Goal: Information Seeking & Learning: Learn about a topic

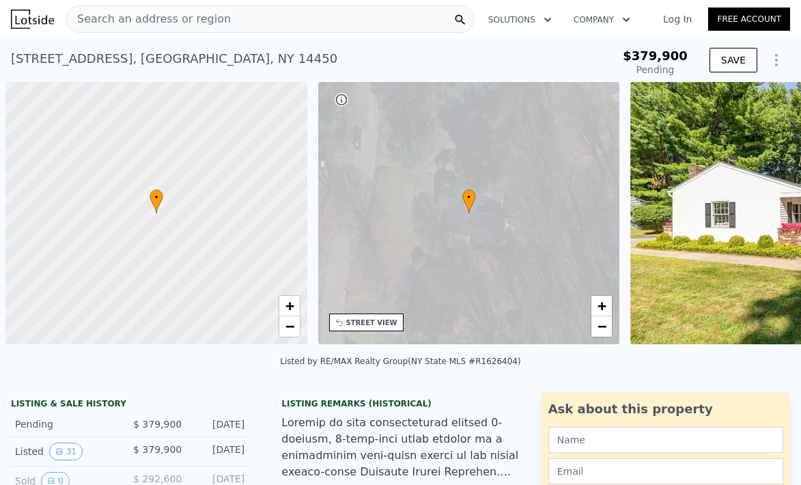
scroll to position [0, 5]
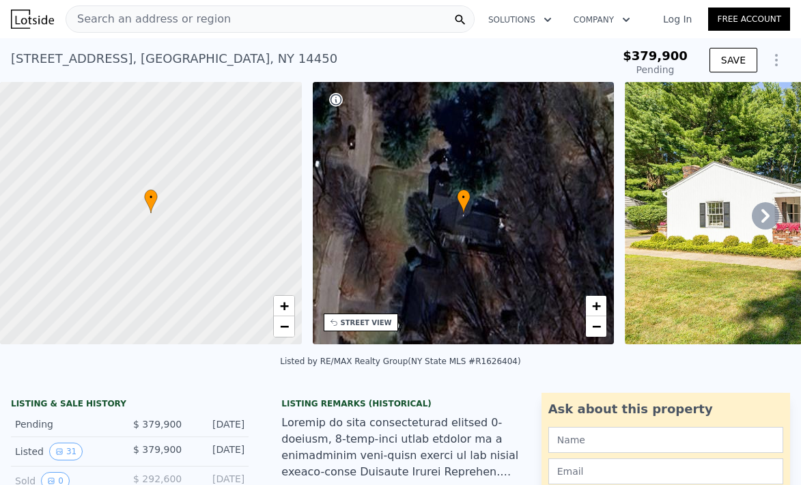
type input "$ 488,000"
type input "$ 49,029"
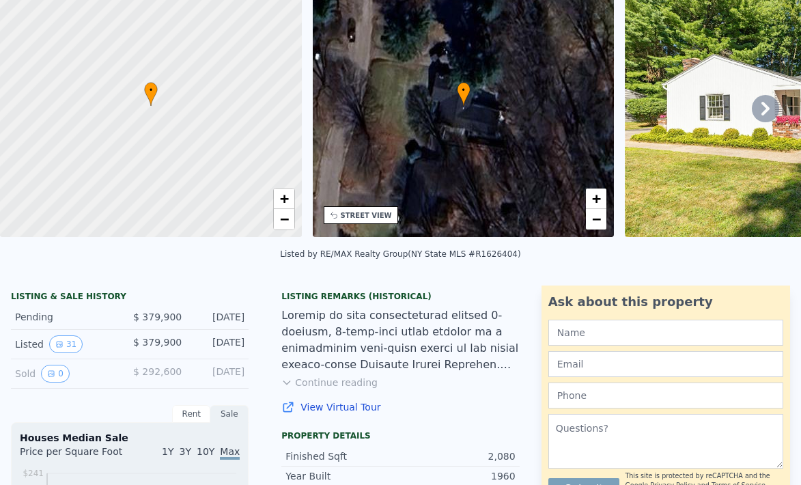
scroll to position [0, 0]
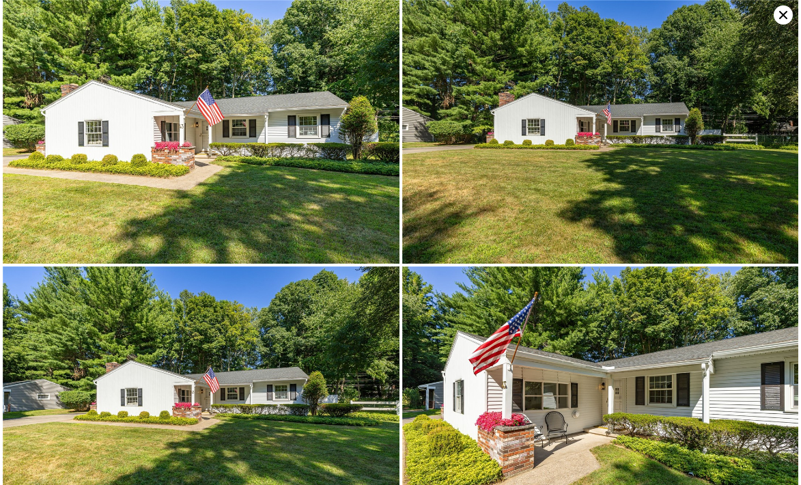
click at [334, 216] on img at bounding box center [201, 132] width 397 height 264
click at [350, 208] on img at bounding box center [201, 132] width 397 height 264
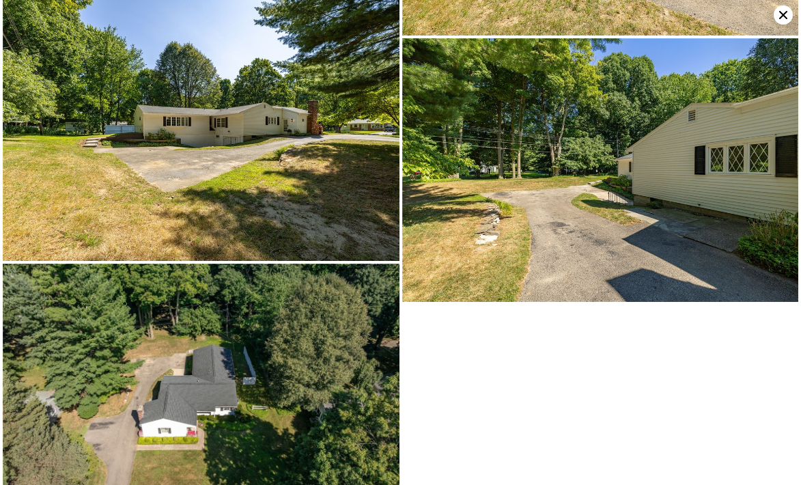
scroll to position [3696, 0]
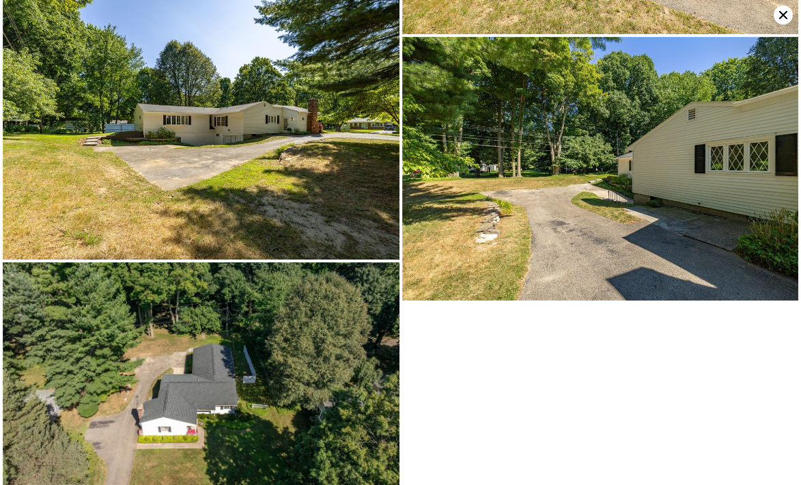
click at [781, 17] on icon at bounding box center [783, 15] width 8 height 8
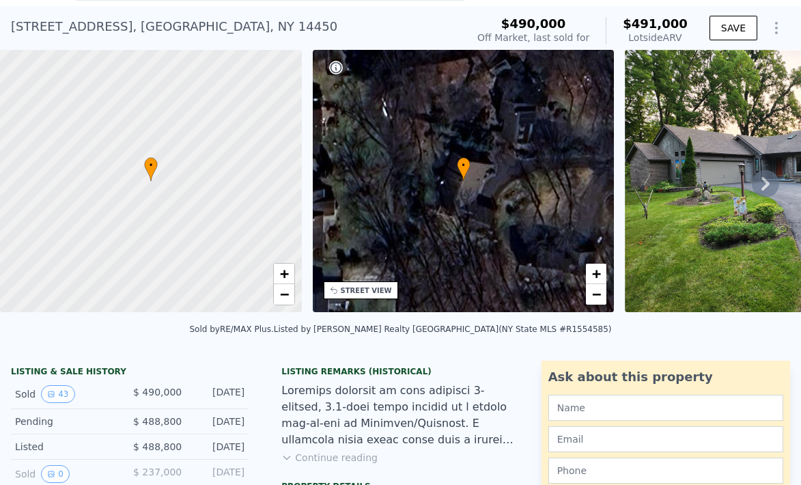
scroll to position [33, 0]
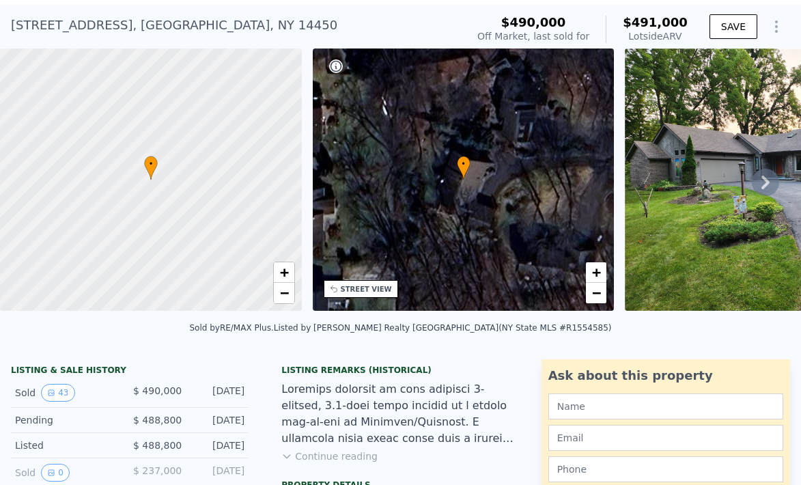
click at [341, 451] on button "Continue reading" at bounding box center [329, 456] width 96 height 14
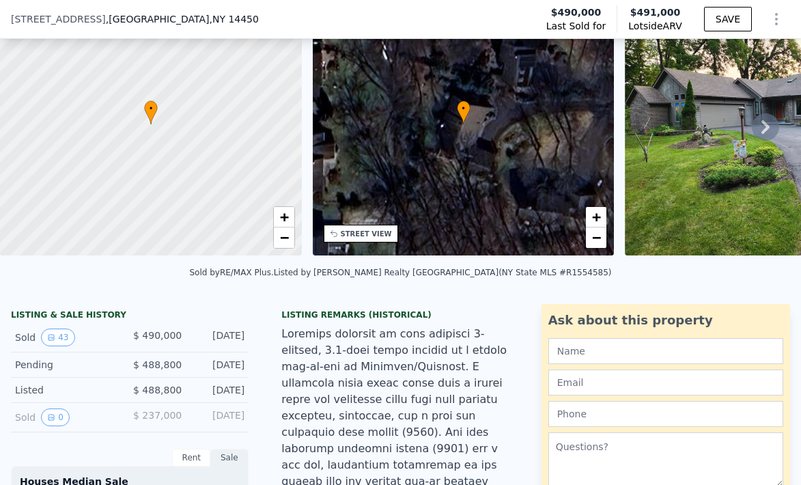
scroll to position [0, 0]
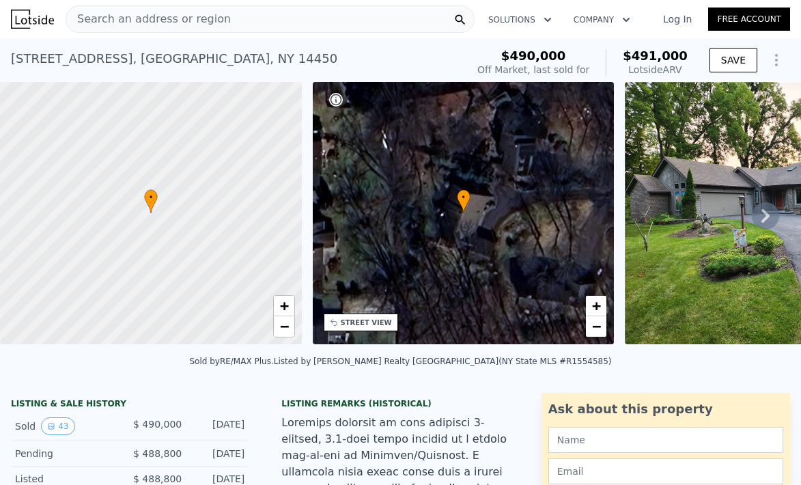
click at [761, 216] on icon at bounding box center [765, 215] width 27 height 27
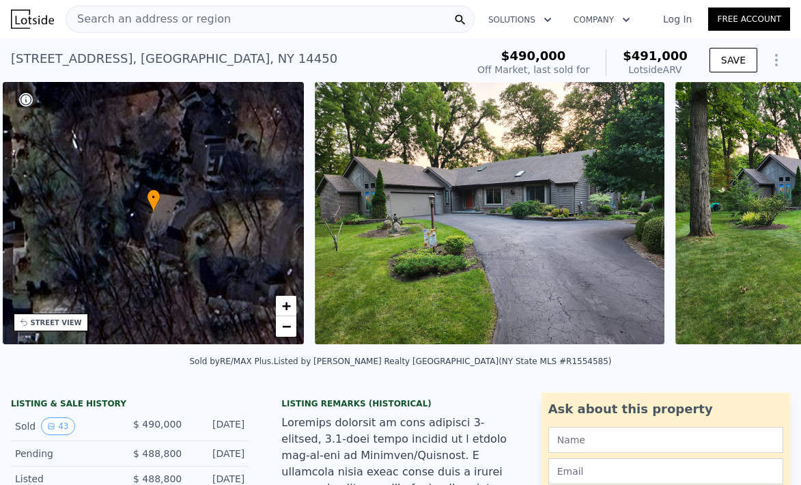
scroll to position [0, 317]
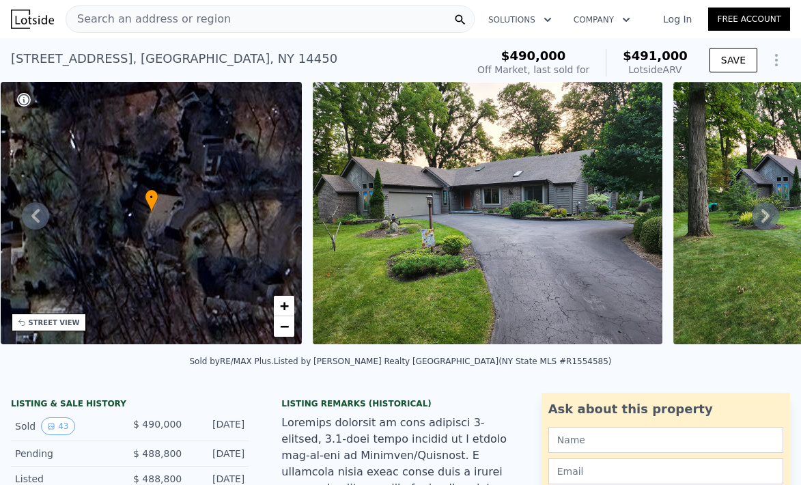
click at [766, 210] on icon at bounding box center [765, 215] width 27 height 27
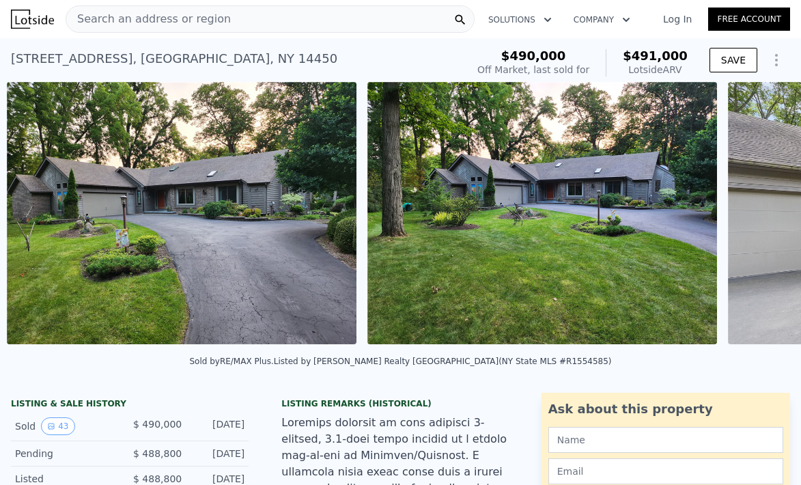
scroll to position [0, 625]
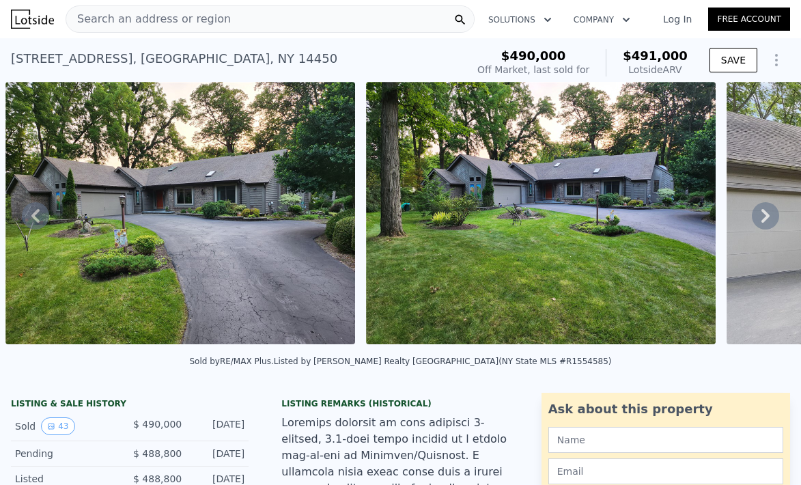
click at [766, 211] on icon at bounding box center [765, 215] width 27 height 27
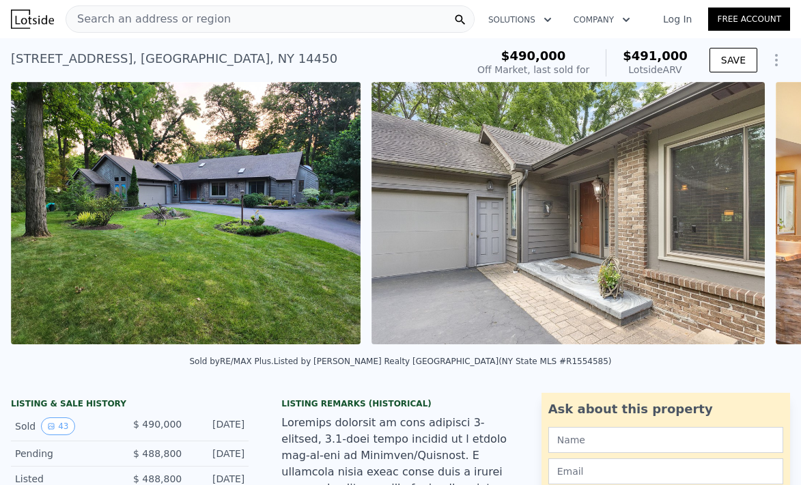
scroll to position [0, 985]
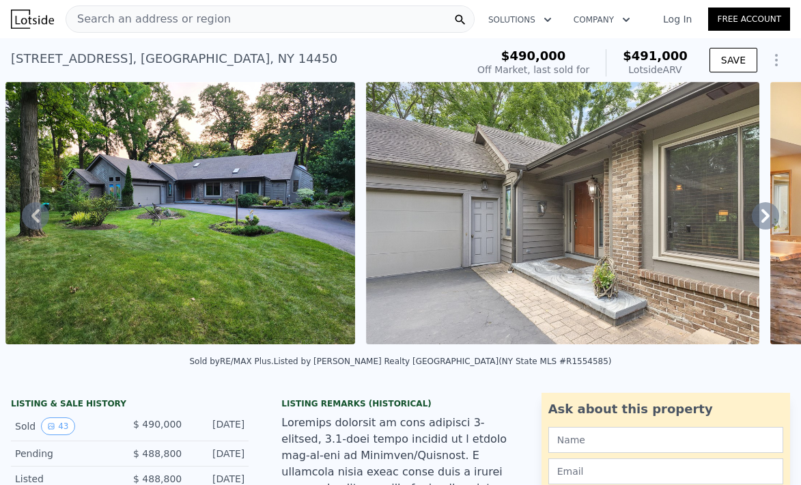
click at [766, 211] on icon at bounding box center [765, 215] width 27 height 27
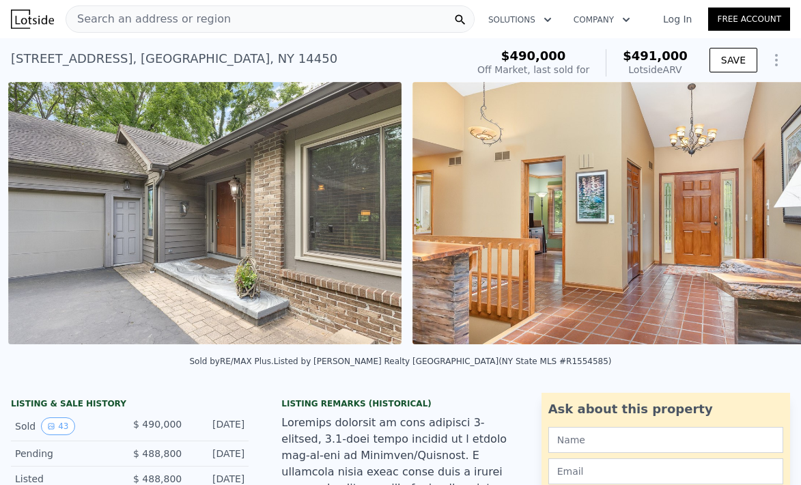
scroll to position [0, 1346]
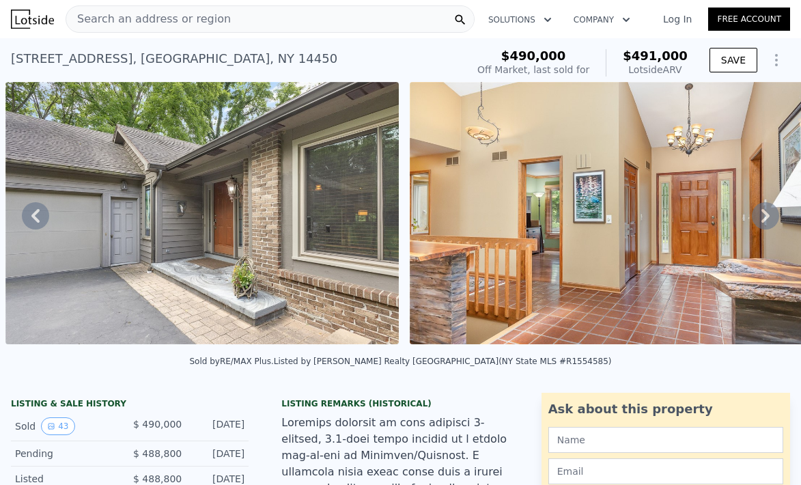
click at [766, 211] on div "• + − • + − STREET VIEW Loading... SATELLITE VIEW" at bounding box center [400, 215] width 801 height 267
click at [766, 211] on icon at bounding box center [765, 215] width 27 height 27
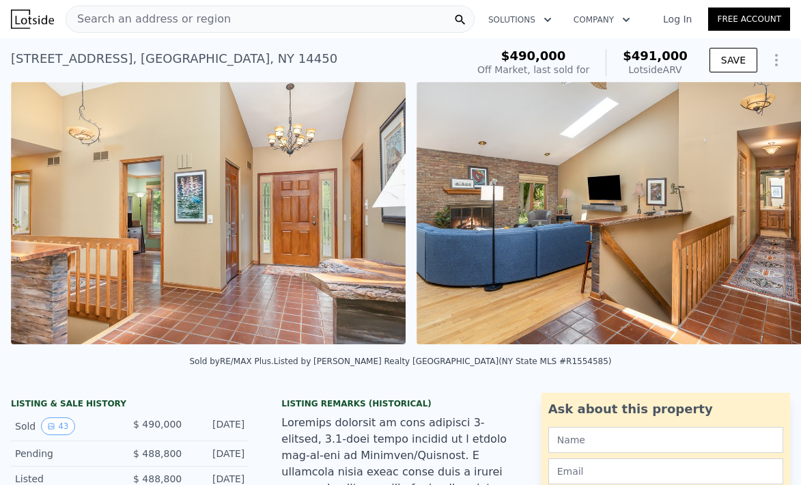
scroll to position [0, 1750]
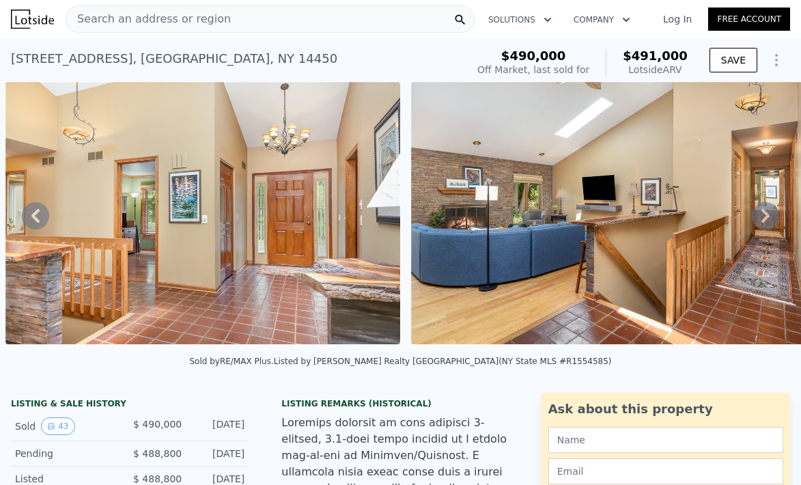
click at [766, 211] on icon at bounding box center [765, 215] width 27 height 27
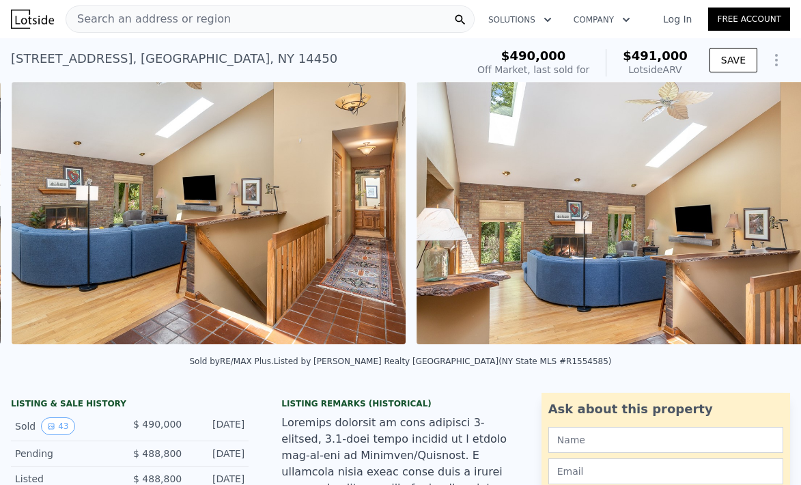
scroll to position [0, 2155]
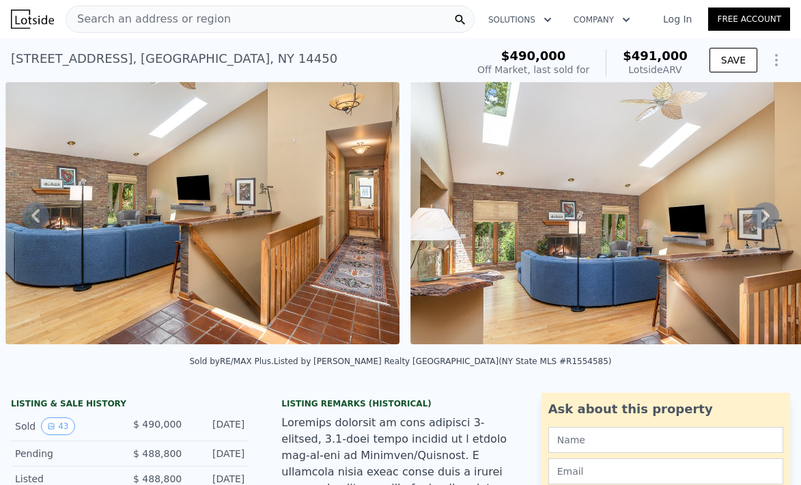
click at [766, 212] on icon at bounding box center [765, 216] width 8 height 14
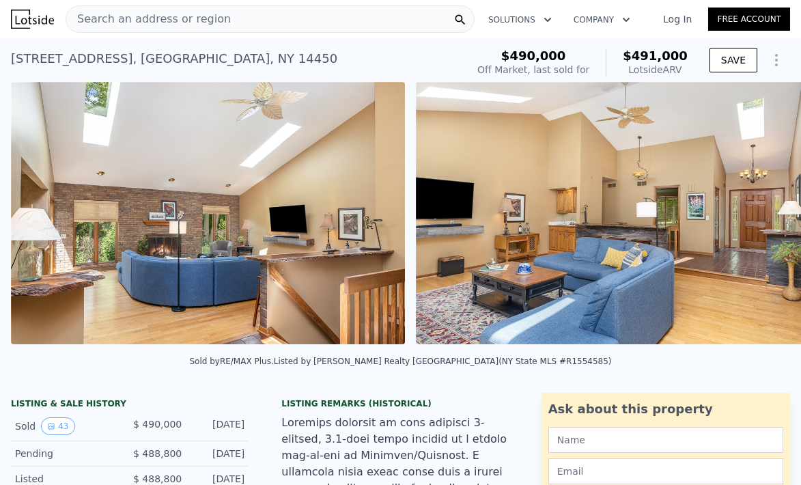
scroll to position [0, 2560]
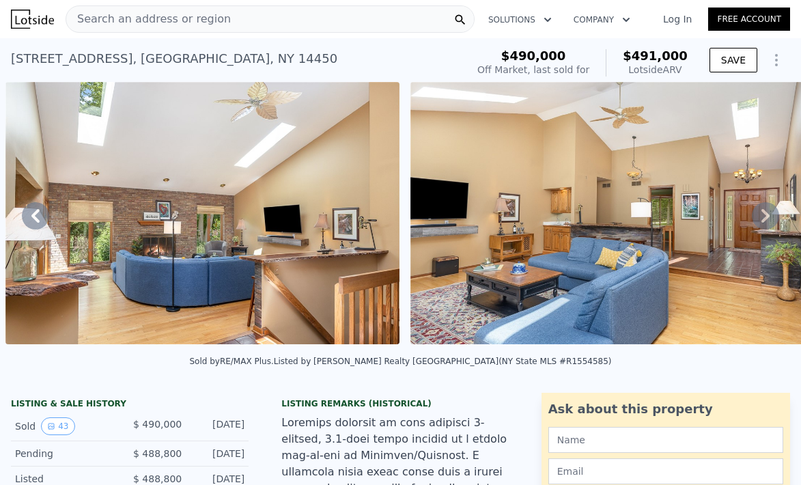
click at [766, 212] on icon at bounding box center [765, 216] width 8 height 14
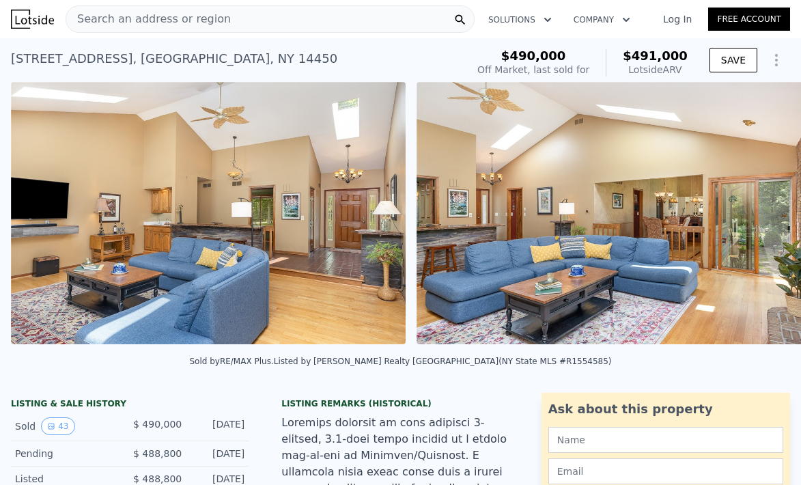
scroll to position [0, 2965]
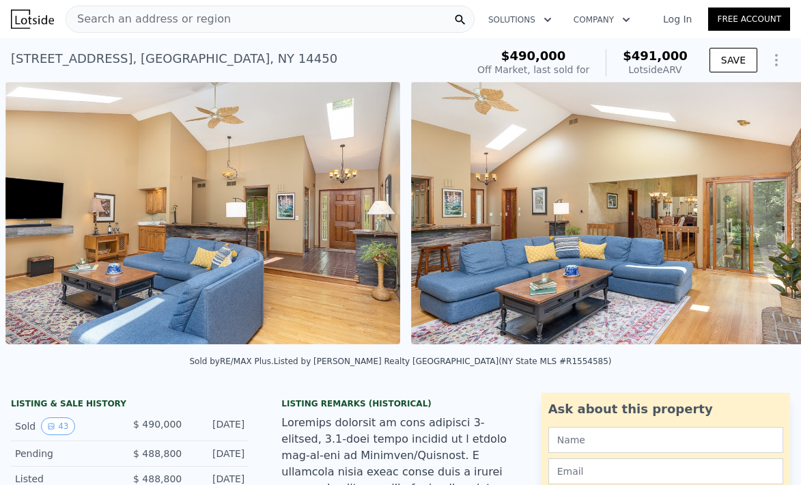
click at [766, 212] on img at bounding box center [608, 213] width 394 height 262
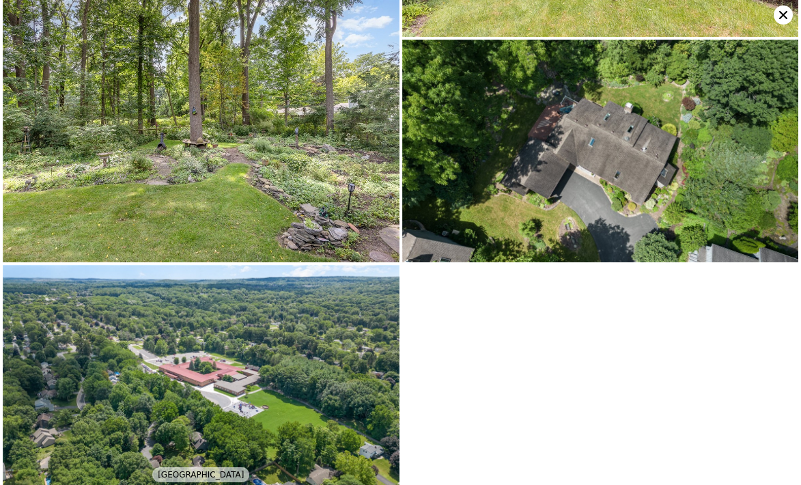
scroll to position [5327, 0]
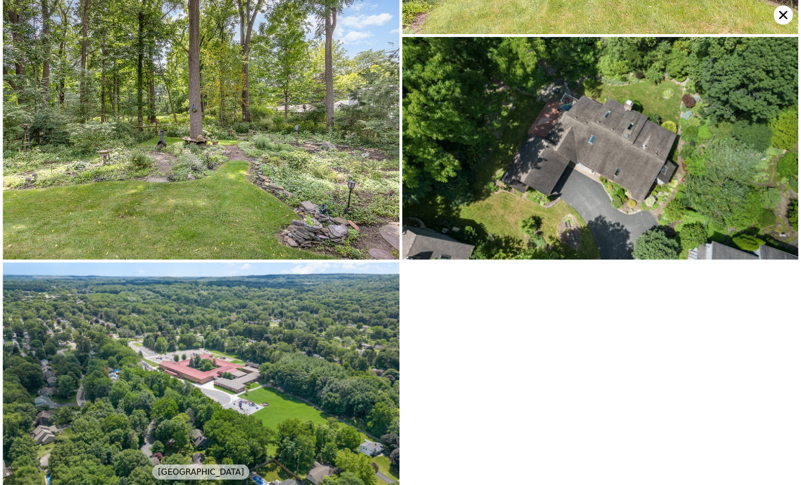
click at [789, 9] on icon at bounding box center [783, 14] width 19 height 19
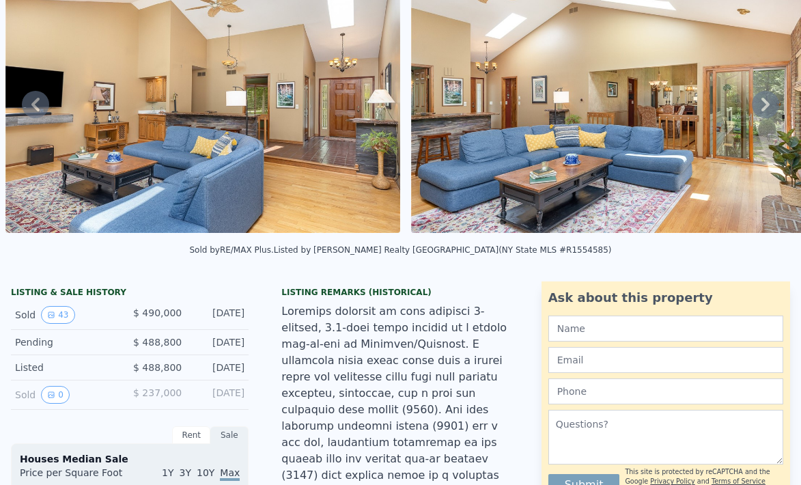
scroll to position [0, 0]
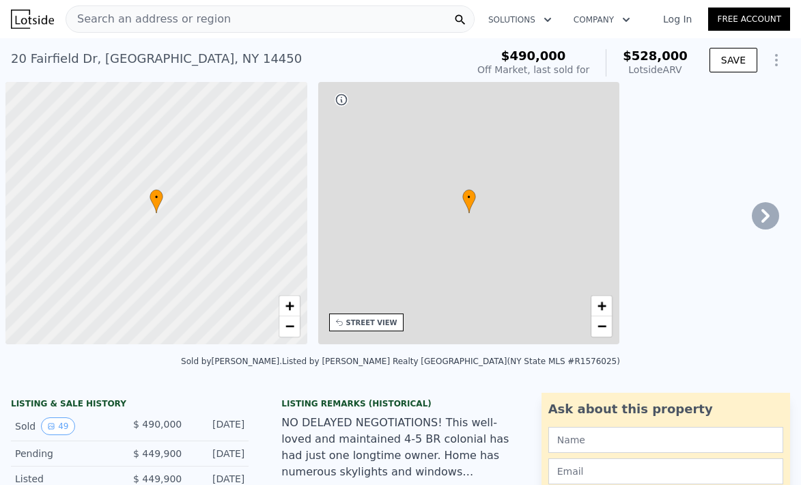
scroll to position [0, 5]
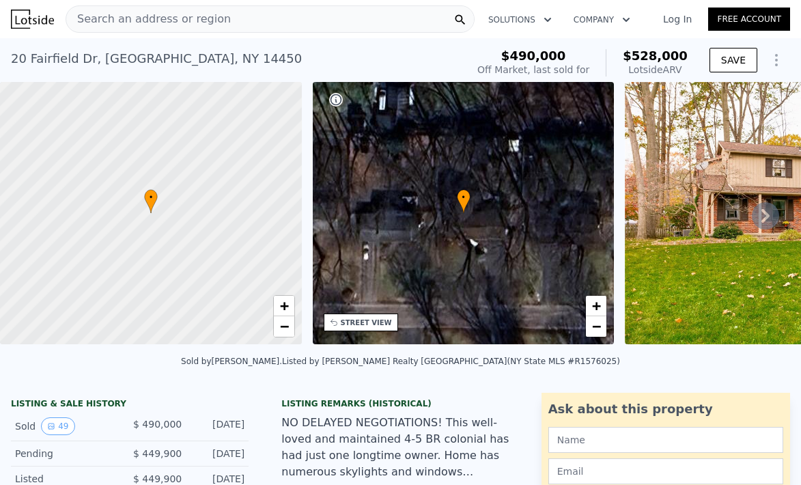
click at [763, 207] on icon at bounding box center [765, 215] width 27 height 27
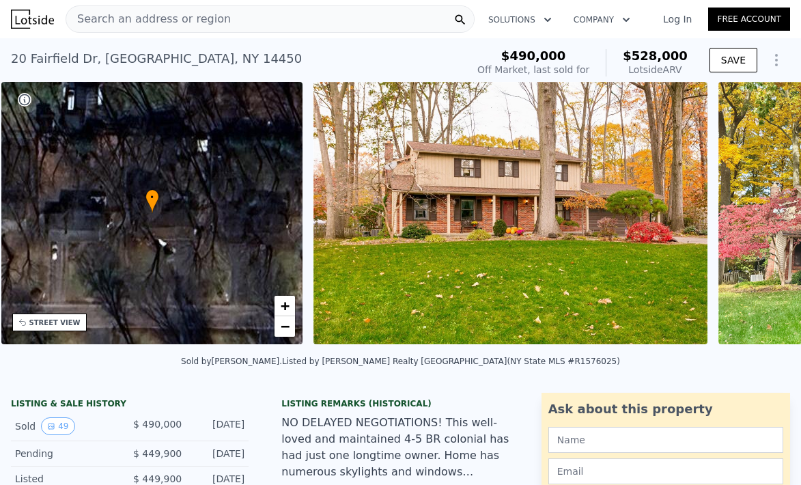
scroll to position [0, 317]
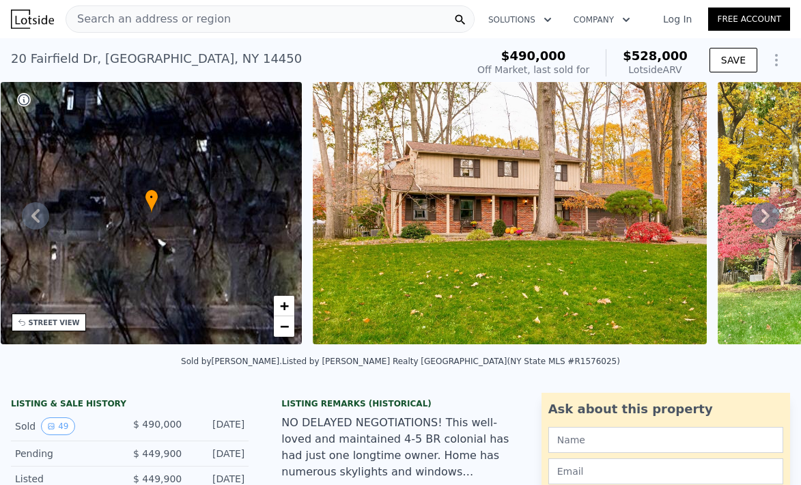
click at [763, 207] on icon at bounding box center [765, 215] width 27 height 27
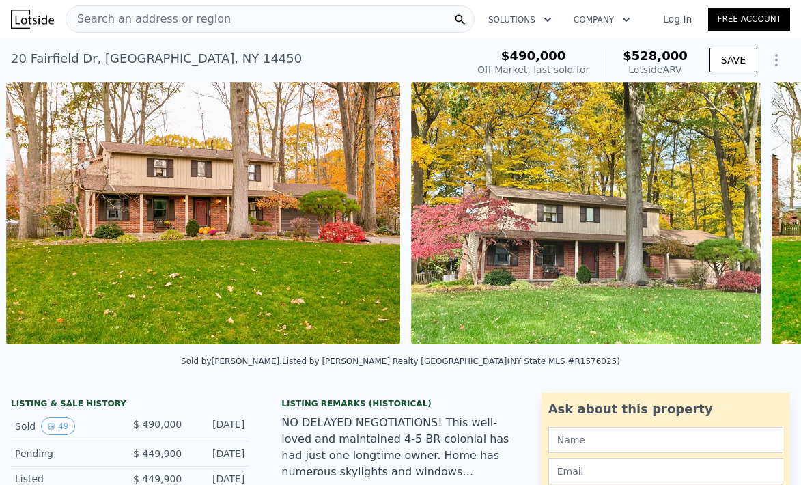
scroll to position [0, 625]
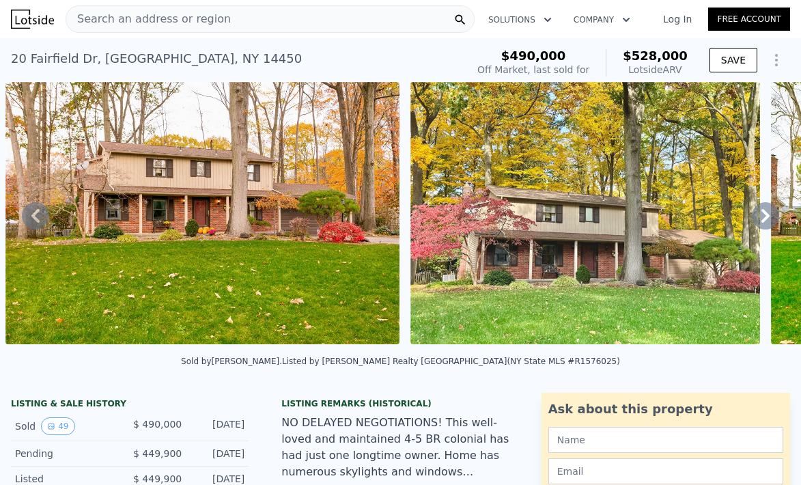
click at [763, 207] on icon at bounding box center [765, 215] width 27 height 27
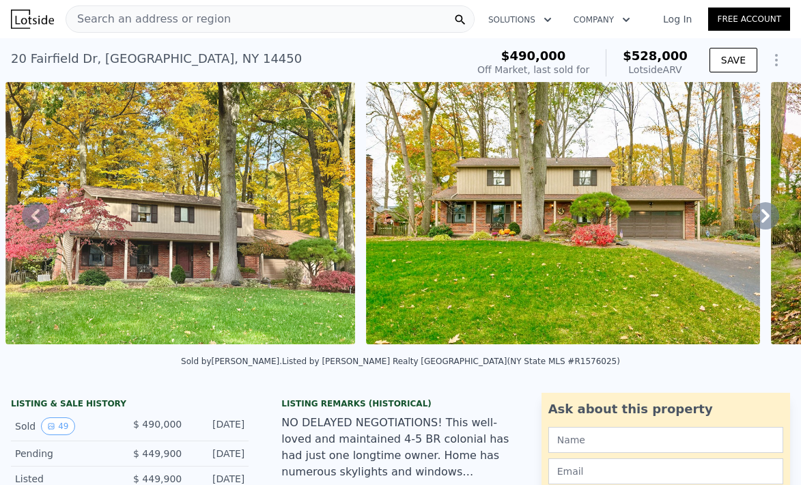
click at [759, 212] on icon at bounding box center [765, 215] width 27 height 27
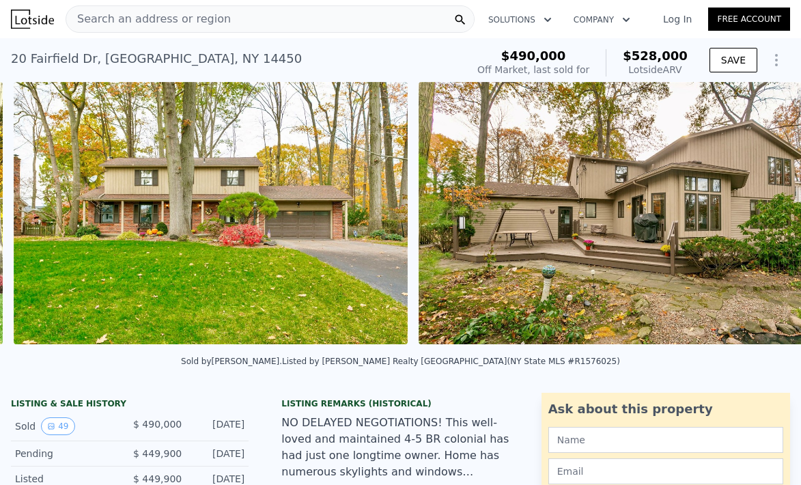
scroll to position [0, 1390]
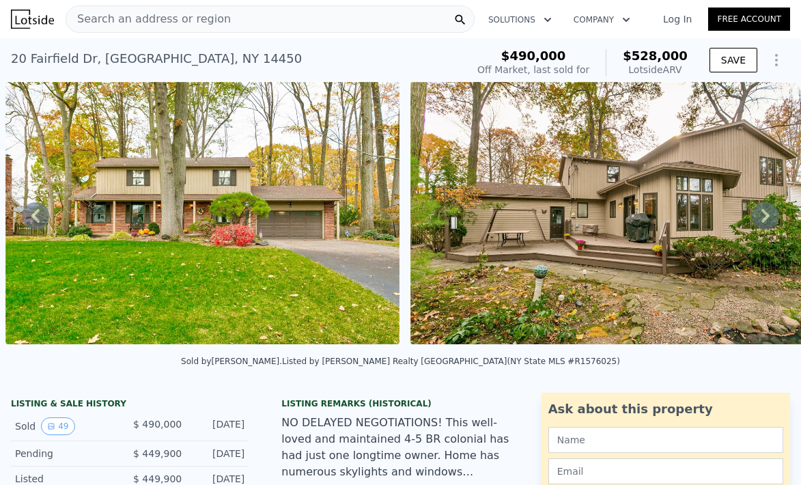
click at [761, 217] on icon at bounding box center [765, 215] width 27 height 27
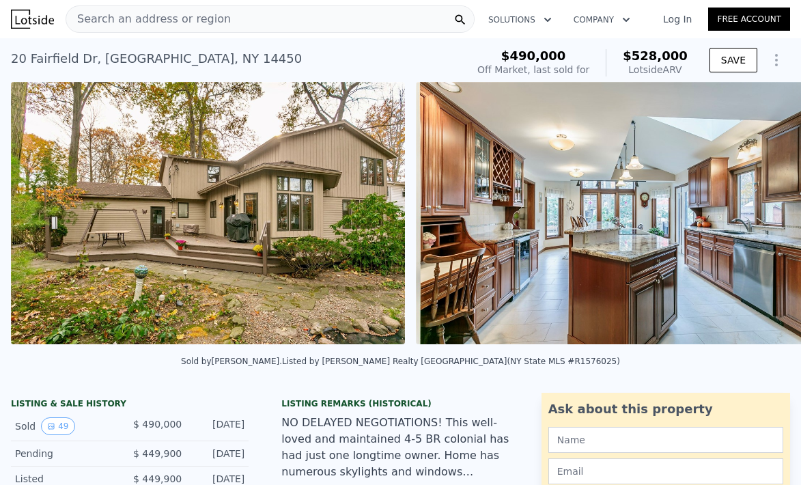
scroll to position [0, 1795]
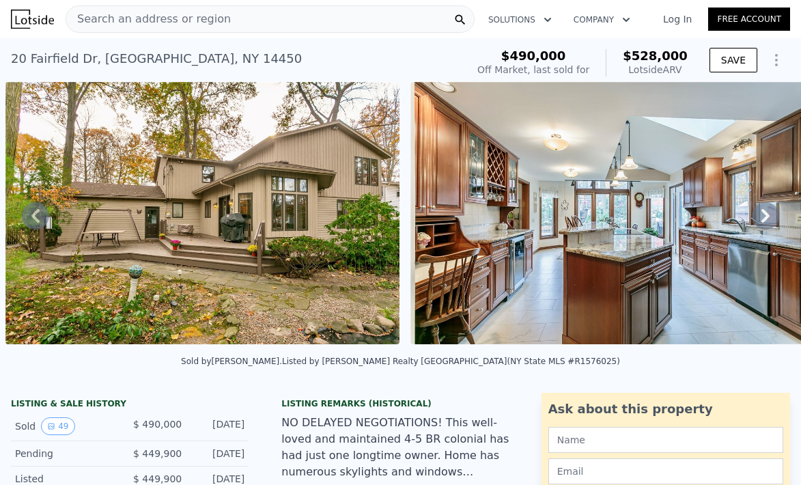
click at [761, 217] on icon at bounding box center [765, 215] width 27 height 27
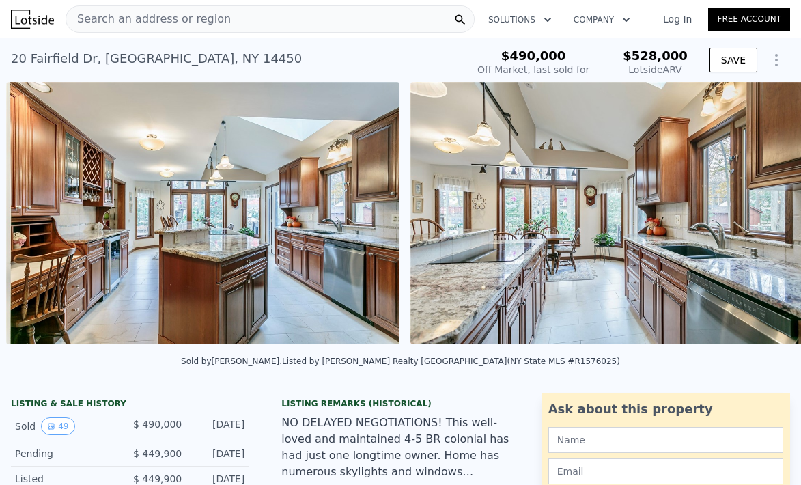
scroll to position [0, 2199]
click at [761, 217] on icon at bounding box center [765, 215] width 27 height 27
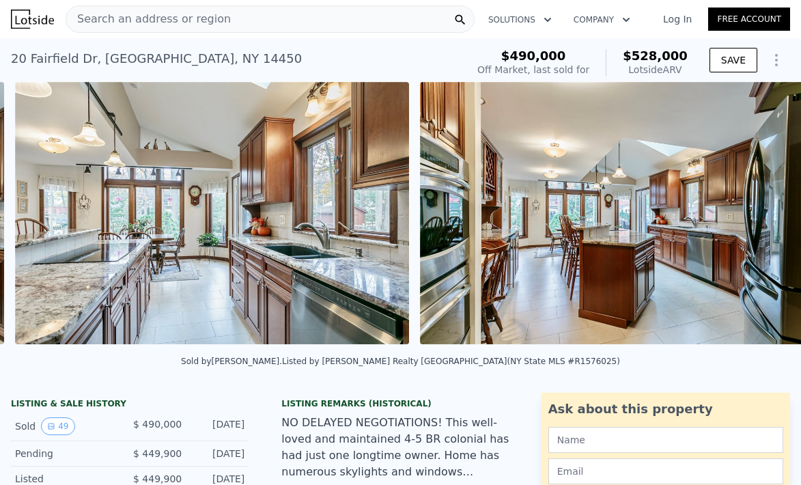
scroll to position [0, 2604]
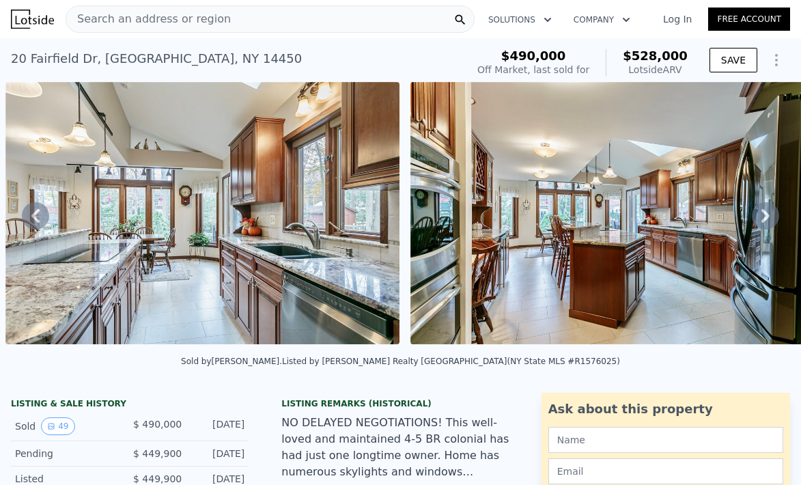
click at [761, 217] on icon at bounding box center [765, 215] width 27 height 27
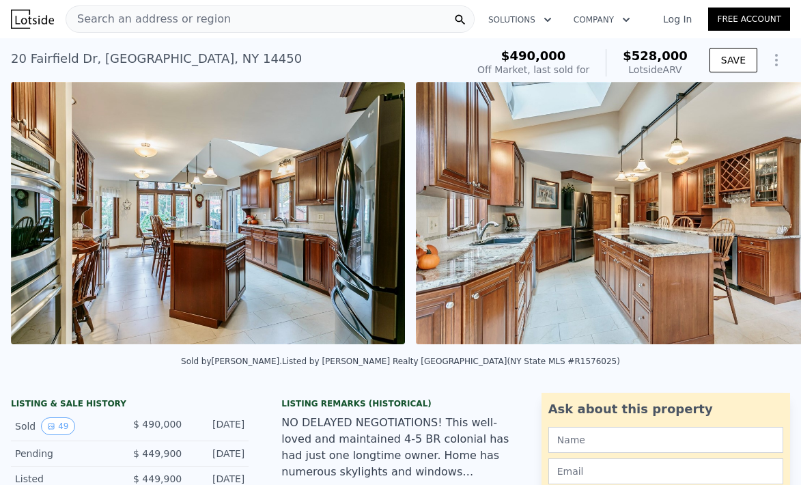
scroll to position [0, 3009]
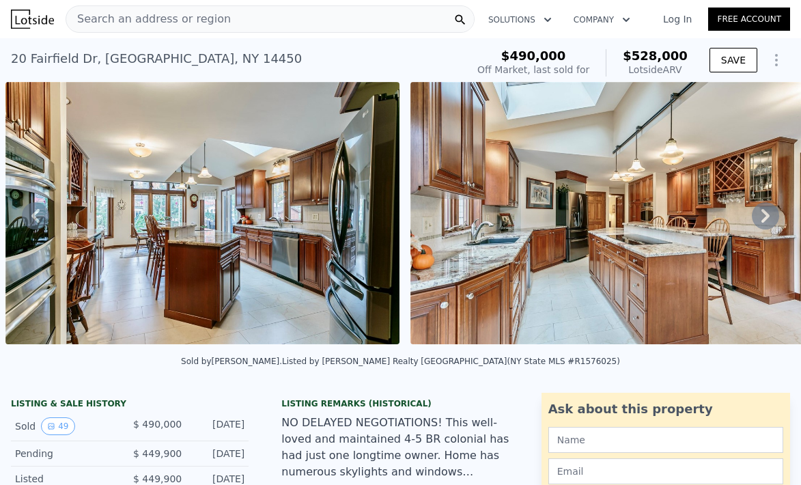
click at [761, 217] on div "• + − • + − STREET VIEW Loading... SATELLITE VIEW" at bounding box center [400, 215] width 801 height 267
click at [761, 217] on icon at bounding box center [765, 215] width 27 height 27
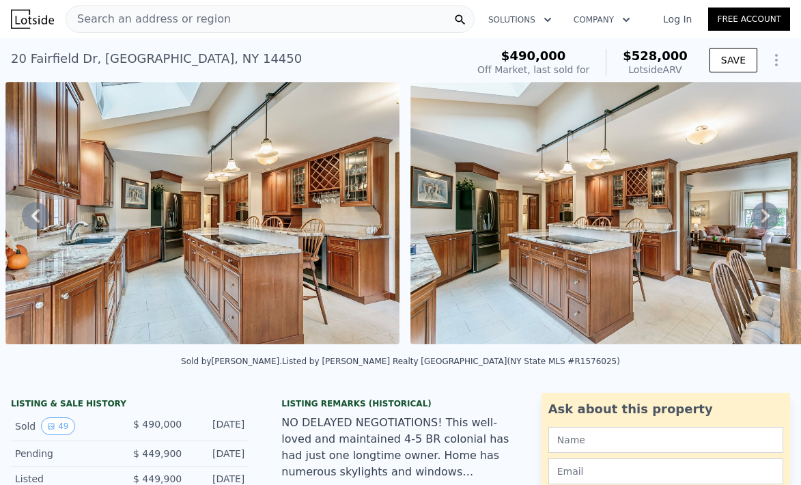
click at [761, 217] on icon at bounding box center [765, 215] width 27 height 27
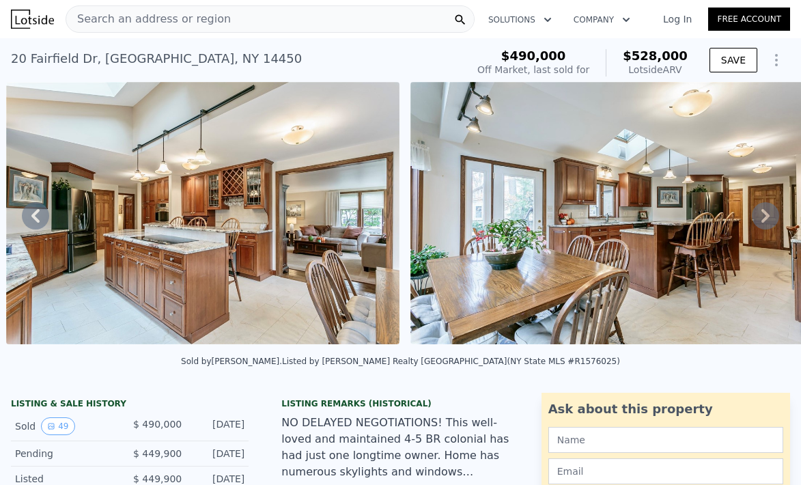
click at [761, 217] on icon at bounding box center [765, 215] width 27 height 27
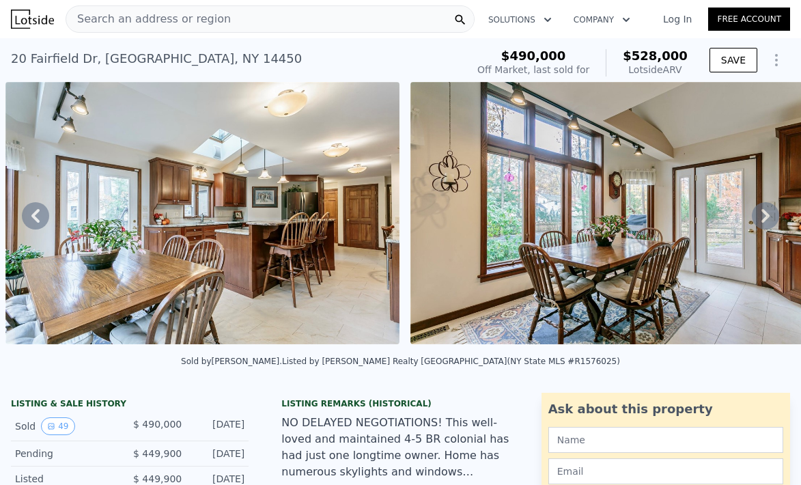
click at [761, 217] on icon at bounding box center [765, 215] width 27 height 27
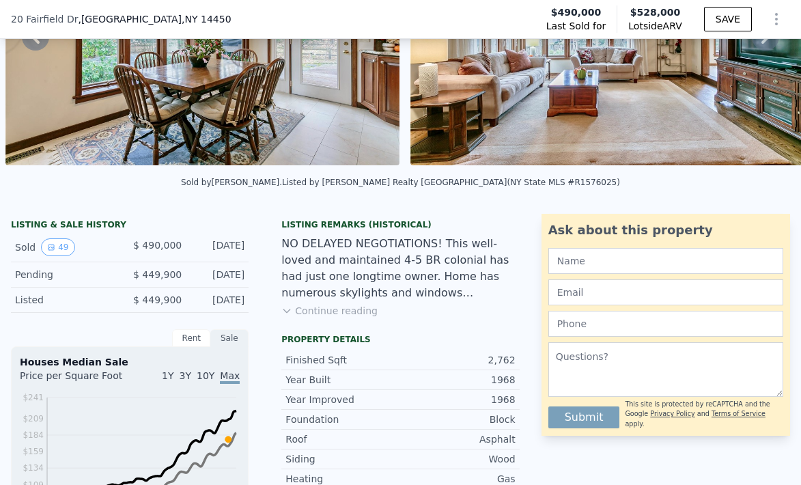
scroll to position [177, 0]
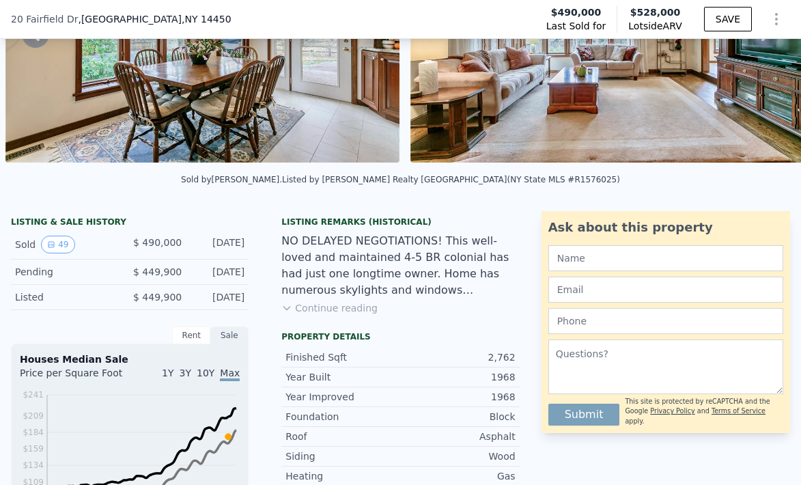
click at [352, 302] on button "Continue reading" at bounding box center [329, 308] width 96 height 14
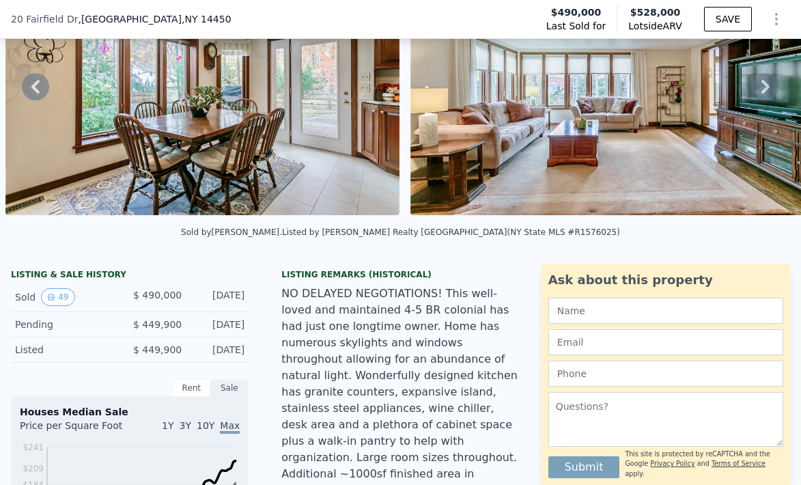
scroll to position [104, 0]
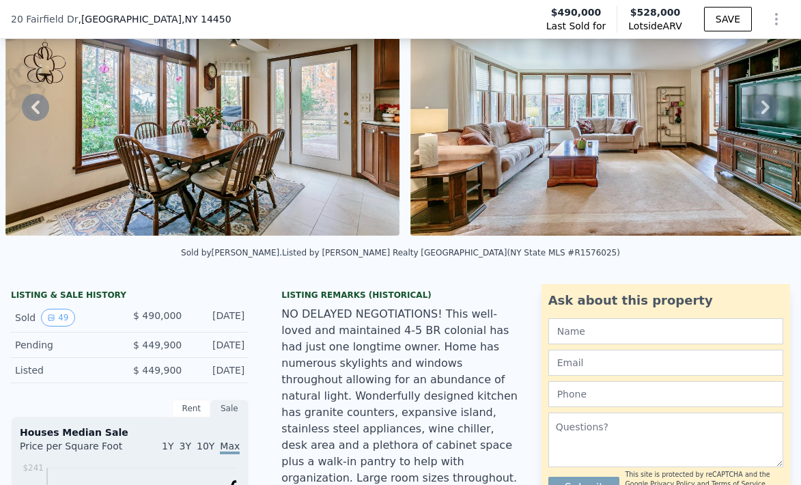
click at [325, 173] on img at bounding box center [202, 104] width 394 height 262
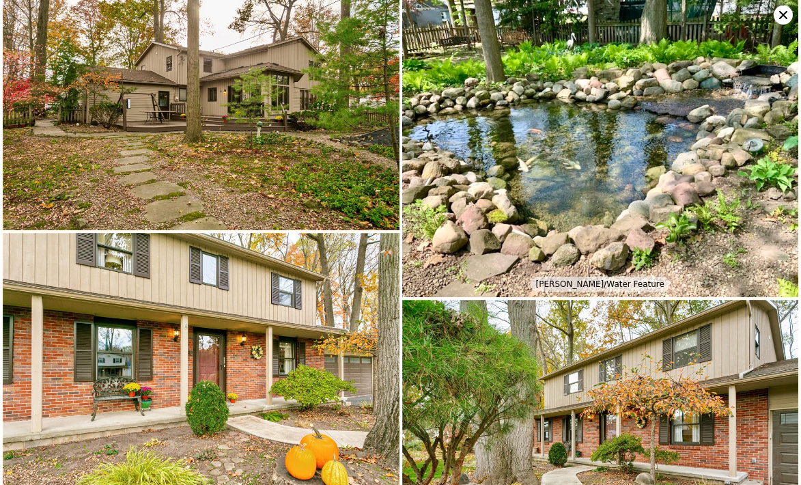
scroll to position [5865, 0]
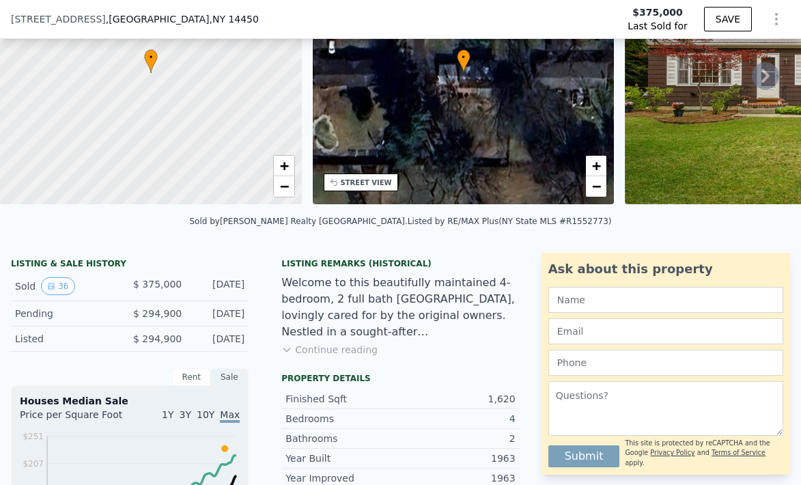
scroll to position [137, 0]
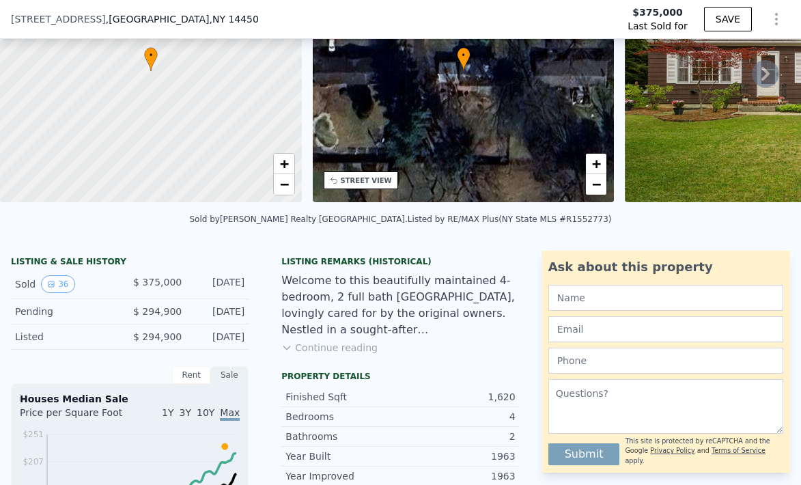
click at [371, 347] on div "Listing Remarks (Historical) Welcome to this beautifully maintained 4-bedroom, …" at bounding box center [399, 310] width 259 height 109
click at [359, 348] on button "Continue reading" at bounding box center [329, 348] width 96 height 14
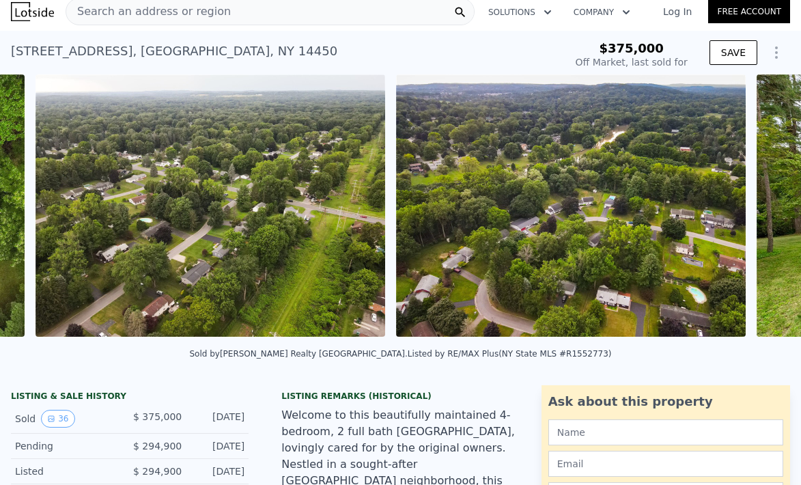
scroll to position [0, 12678]
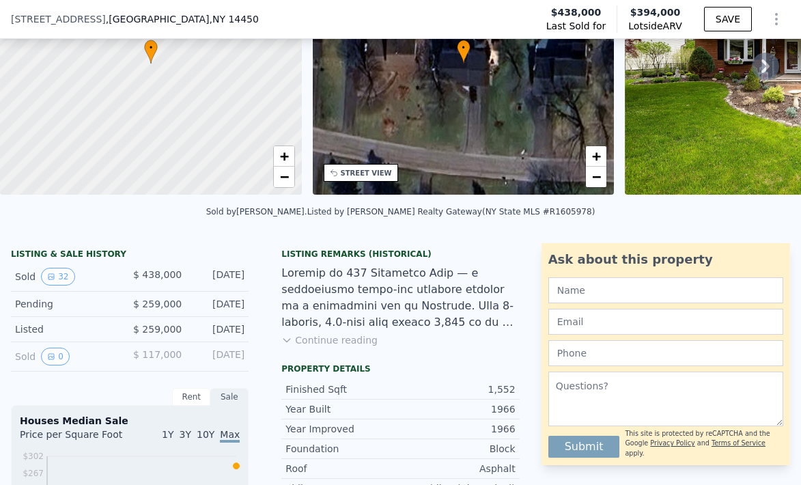
scroll to position [153, 0]
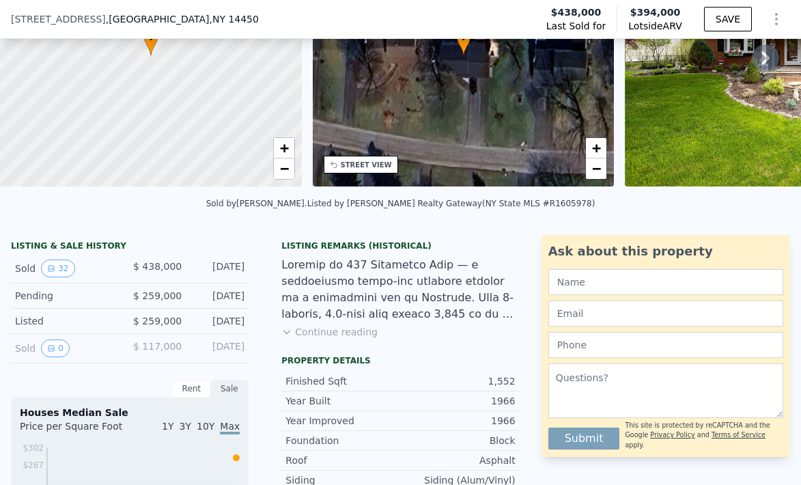
click at [335, 335] on button "Continue reading" at bounding box center [329, 332] width 96 height 14
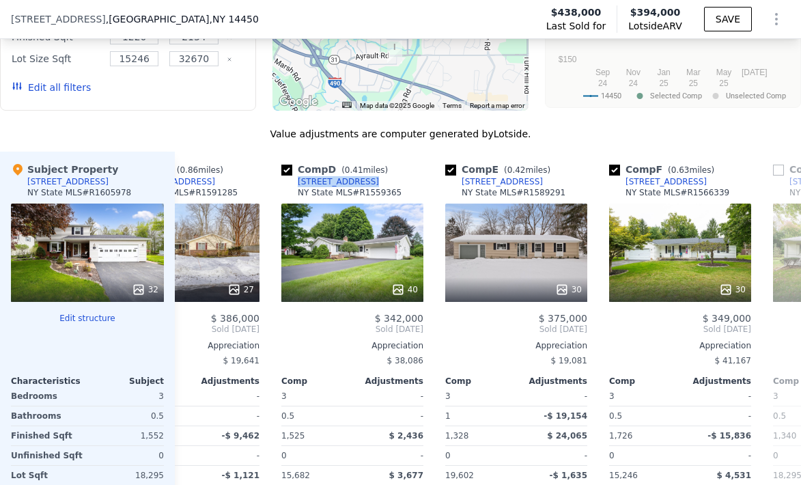
scroll to position [0, 402]
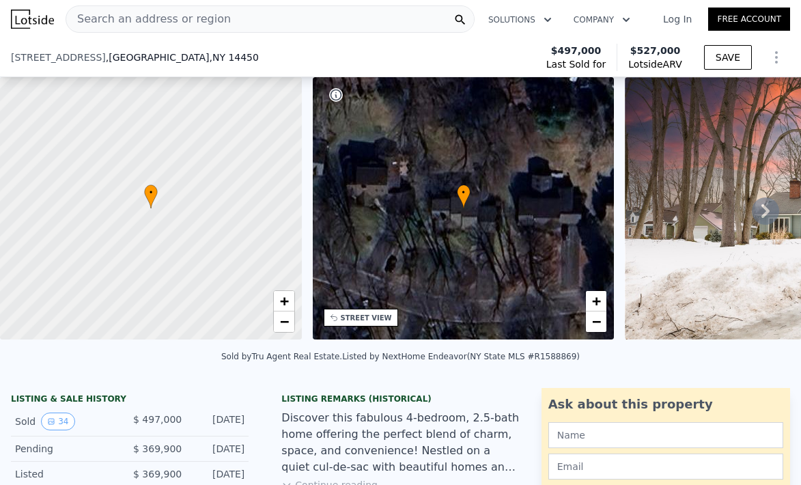
scroll to position [103, 0]
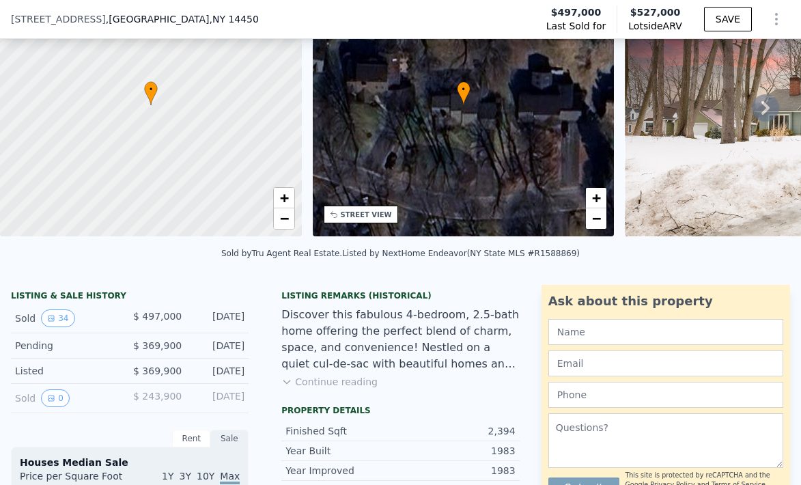
click at [322, 381] on button "Continue reading" at bounding box center [329, 382] width 96 height 14
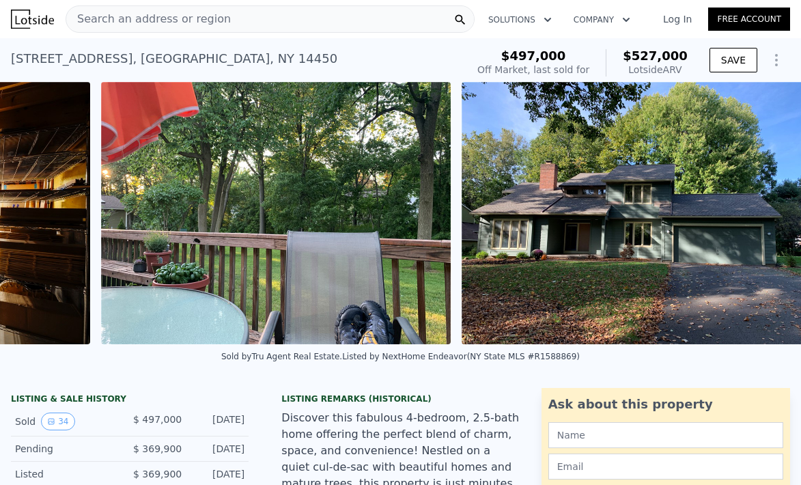
scroll to position [0, 13479]
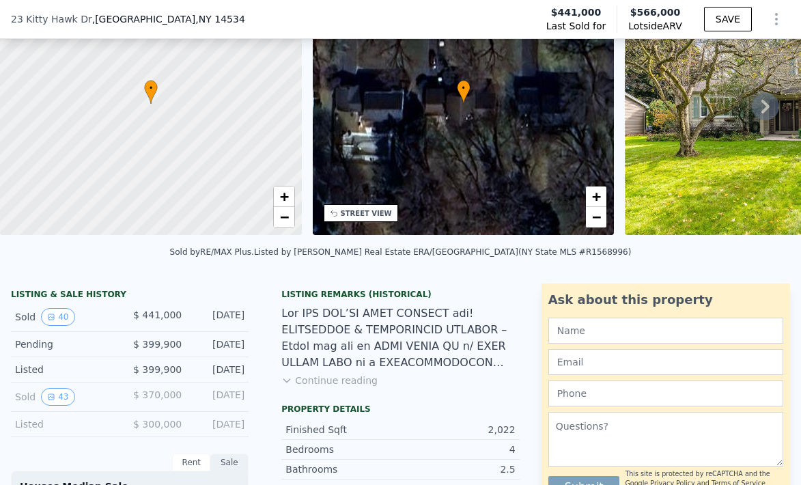
scroll to position [105, 0]
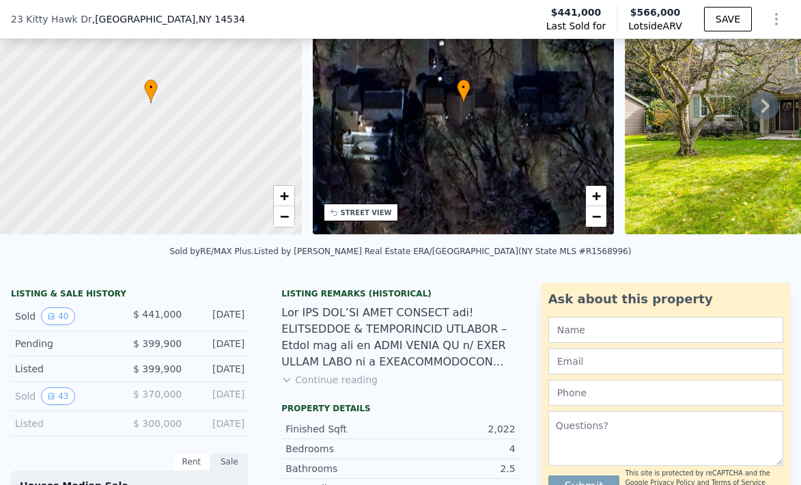
click at [358, 383] on button "Continue reading" at bounding box center [329, 380] width 96 height 14
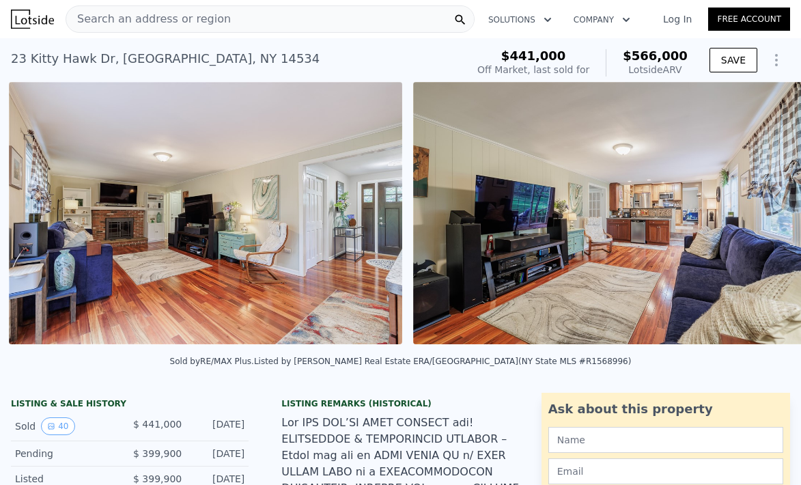
scroll to position [0, 7040]
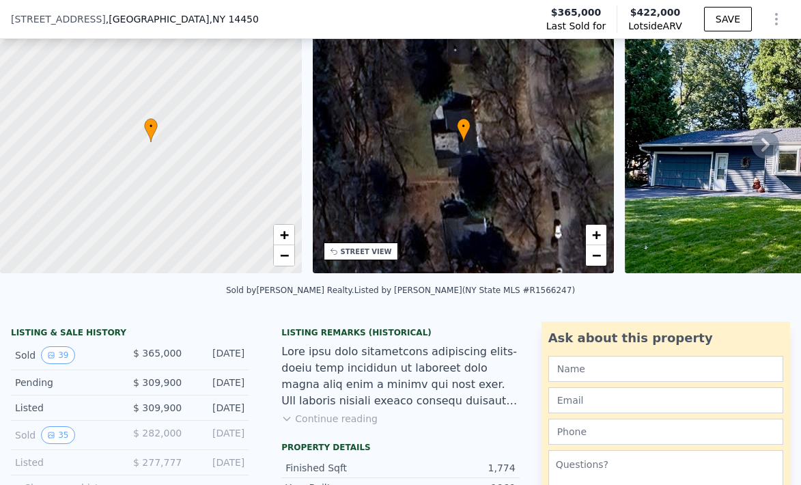
scroll to position [68, 0]
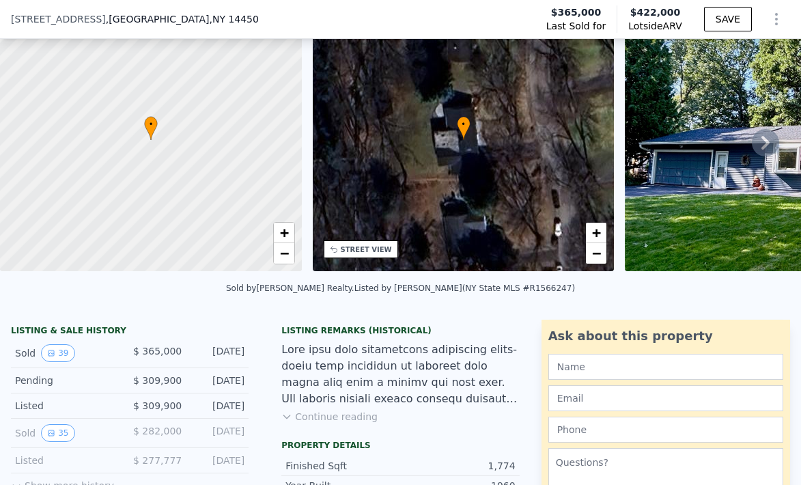
click at [343, 413] on button "Continue reading" at bounding box center [329, 417] width 96 height 14
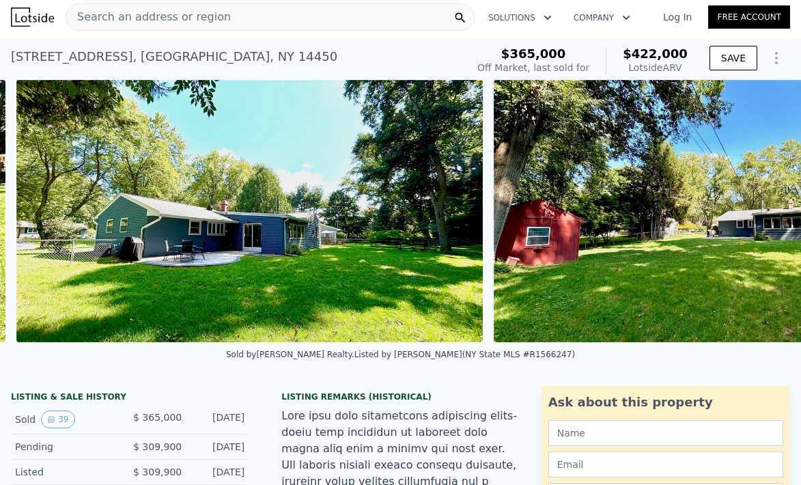
scroll to position [0, 17482]
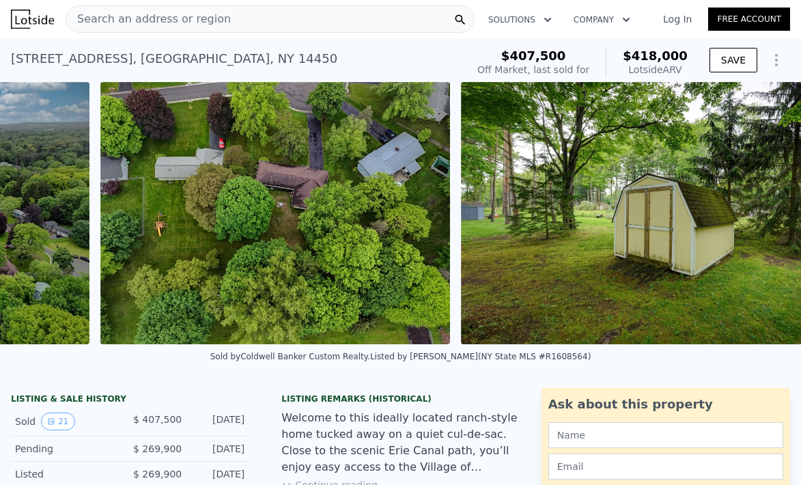
scroll to position [0, 8181]
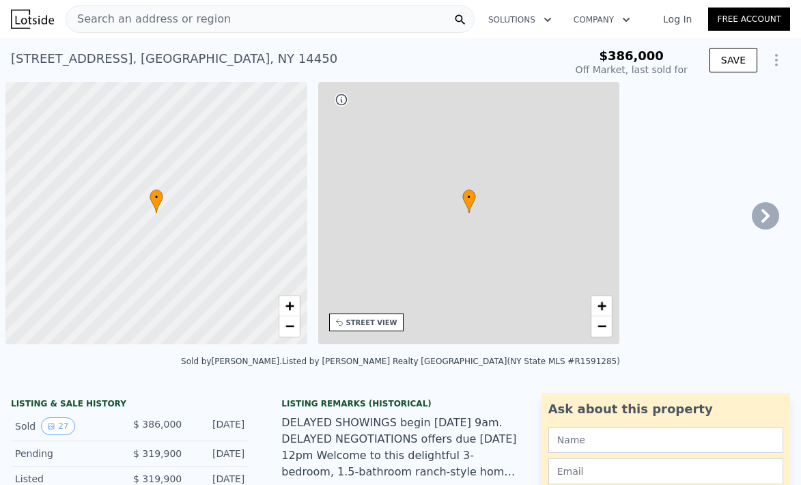
scroll to position [0, 5]
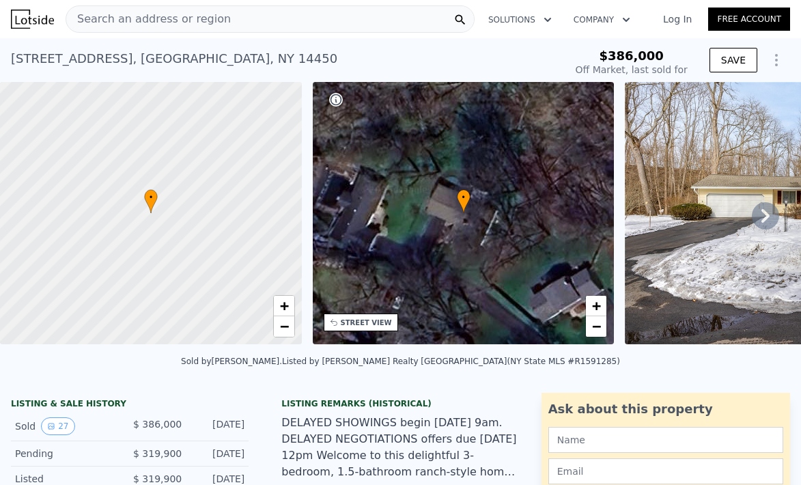
type input "$ 412,000"
type input "-$ 27,874"
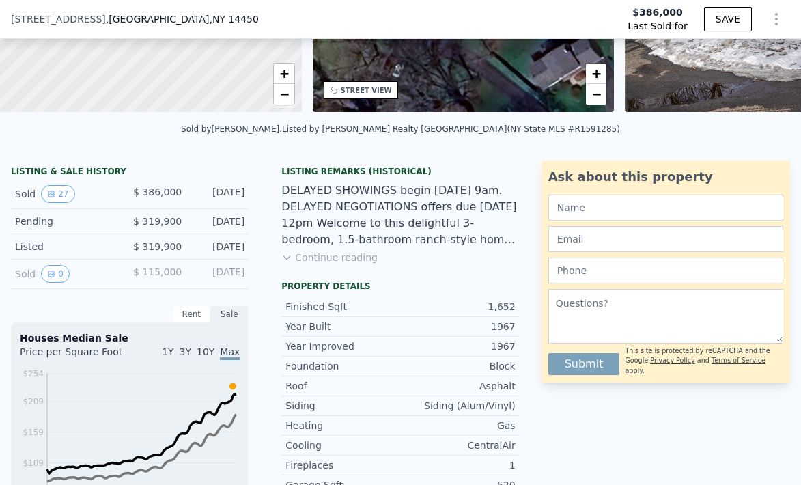
scroll to position [227, 0]
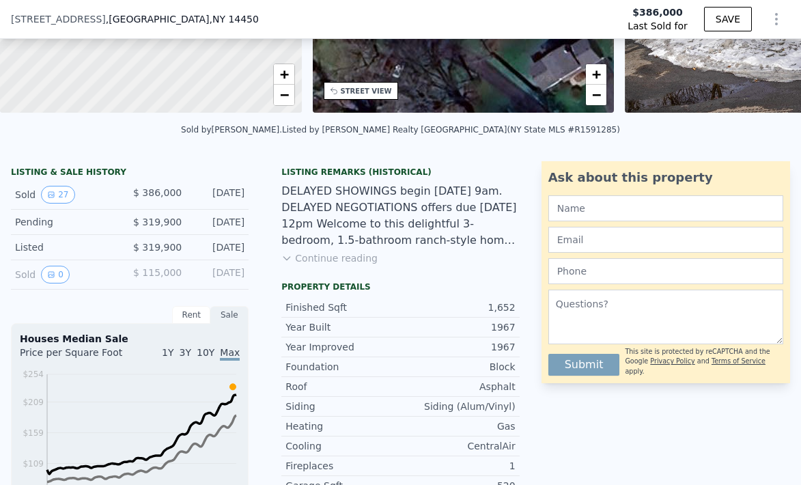
click at [355, 268] on div "Listing Remarks (Historical) DELAYED SHOWINGS begin Thursday March 6 at 9am. DE…" at bounding box center [399, 221] width 259 height 109
click at [355, 261] on button "Continue reading" at bounding box center [329, 258] width 96 height 14
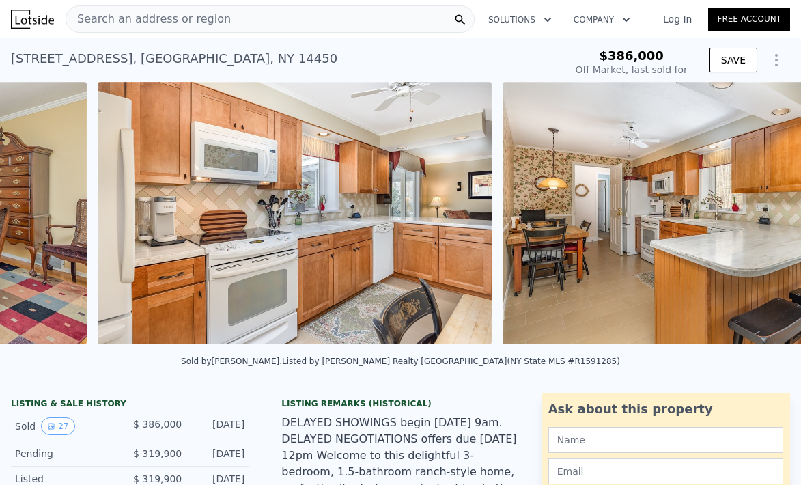
scroll to position [0, 5471]
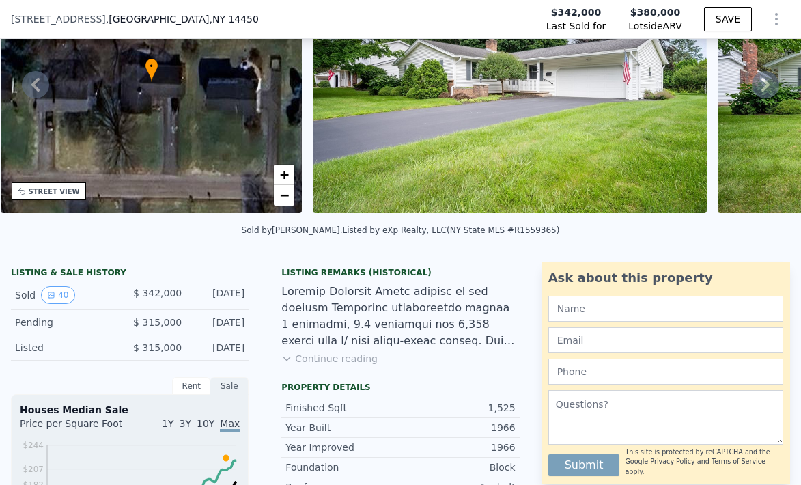
scroll to position [130, 0]
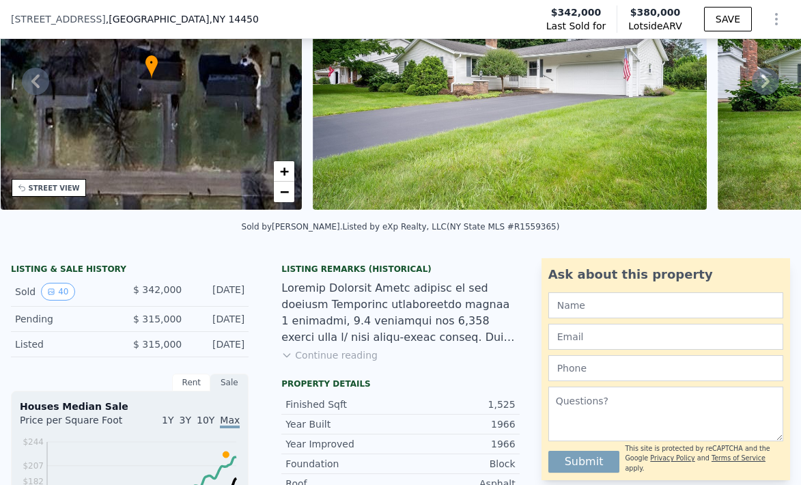
click at [349, 362] on div "Listing Remarks (Historical) Continue reading" at bounding box center [399, 318] width 259 height 109
click at [349, 356] on button "Continue reading" at bounding box center [329, 355] width 96 height 14
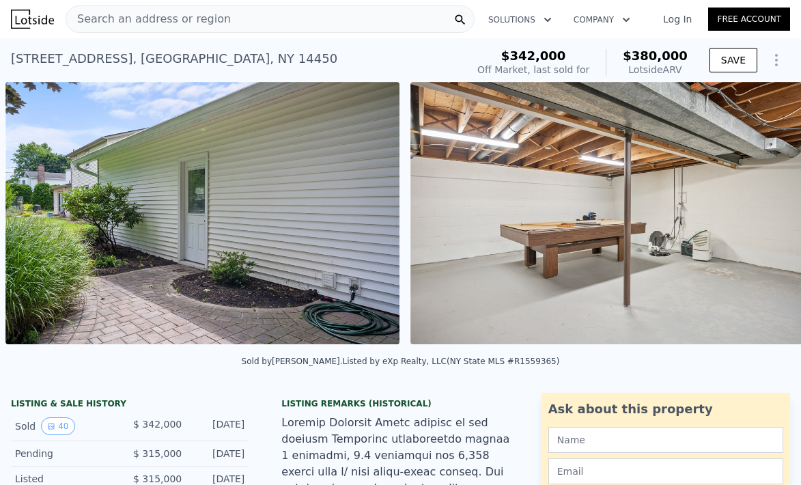
scroll to position [0, 12250]
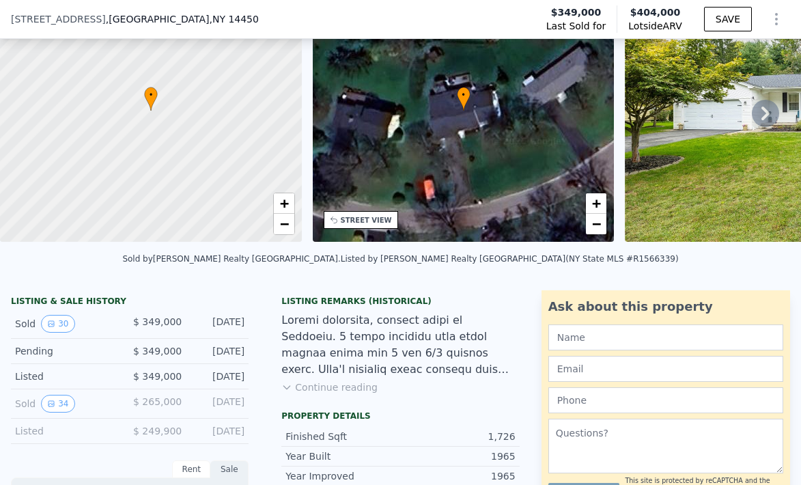
scroll to position [99, 0]
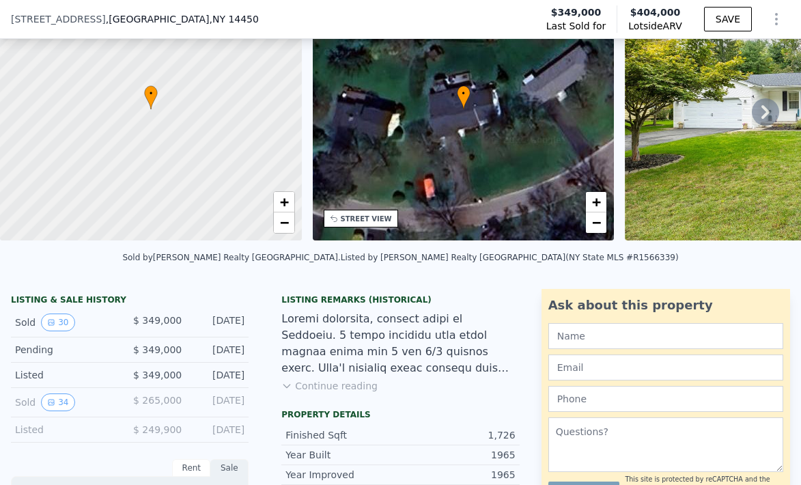
click at [335, 391] on button "Continue reading" at bounding box center [329, 386] width 96 height 14
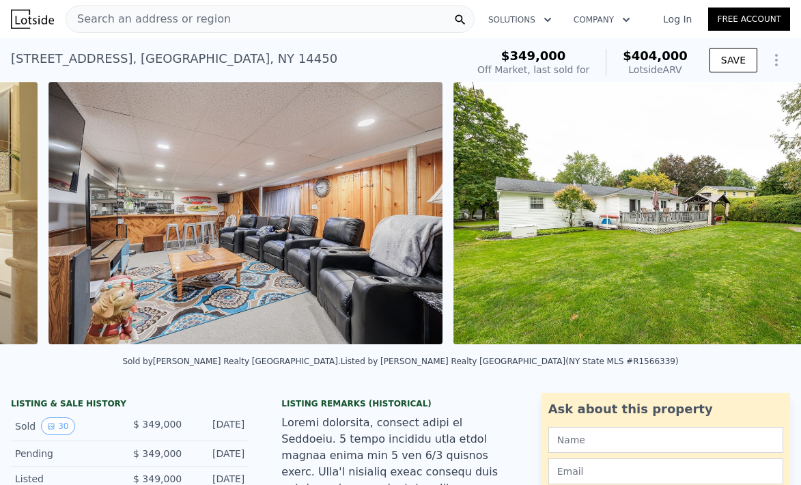
scroll to position [0, 9933]
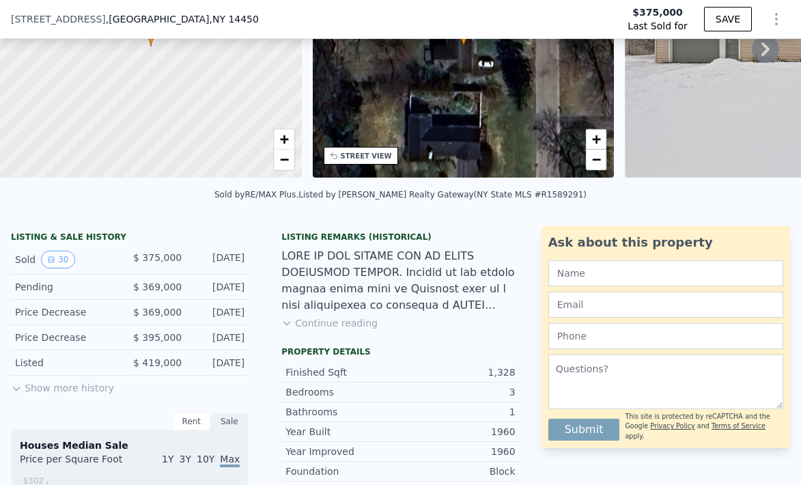
scroll to position [171, 0]
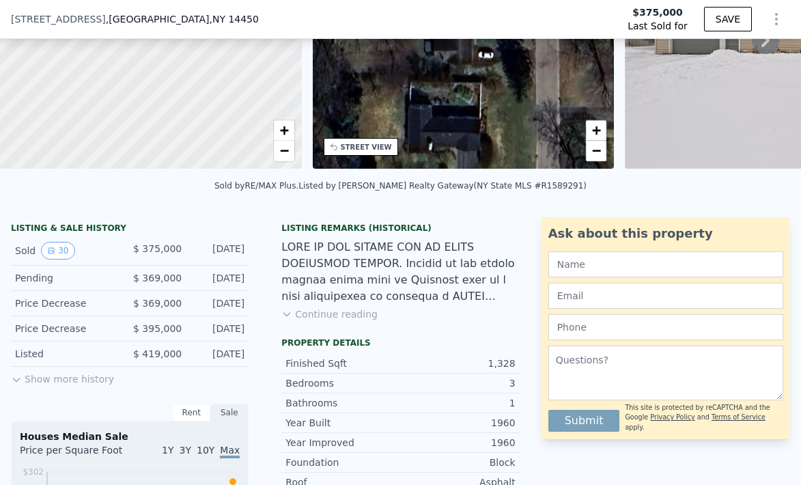
click at [356, 313] on button "Continue reading" at bounding box center [329, 314] width 96 height 14
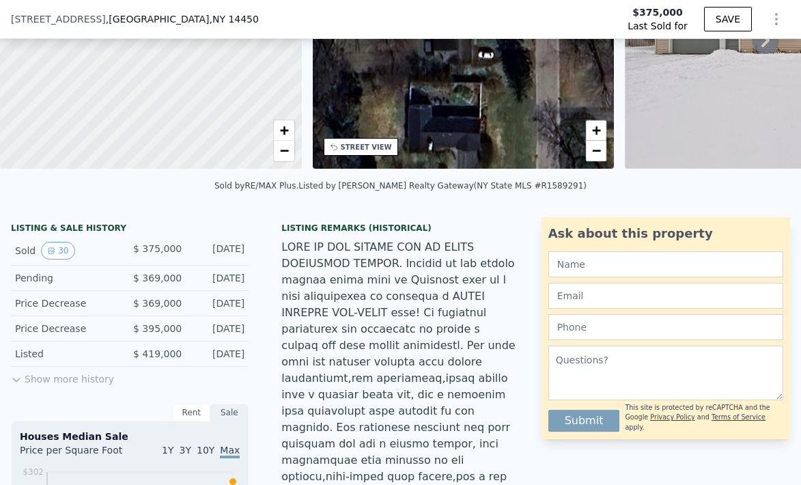
click at [46, 367] on button "Show more history" at bounding box center [62, 376] width 103 height 19
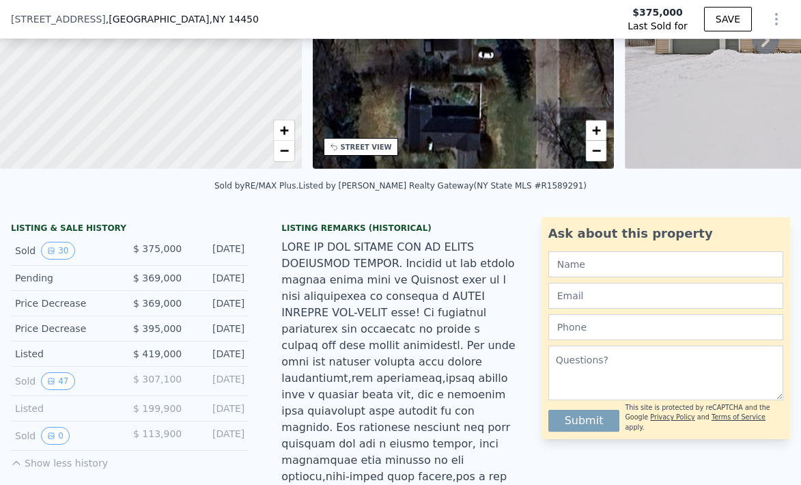
type input "$ 394,000"
type input "-$ 32,681"
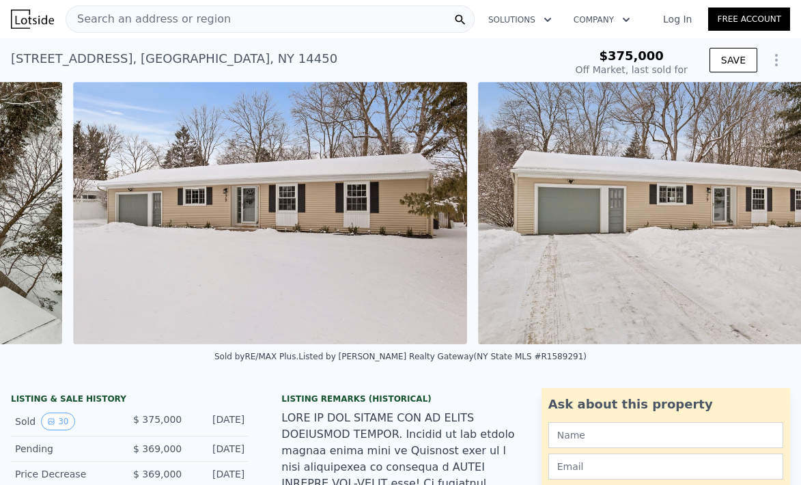
scroll to position [0, 12175]
